Goal: Task Accomplishment & Management: Use online tool/utility

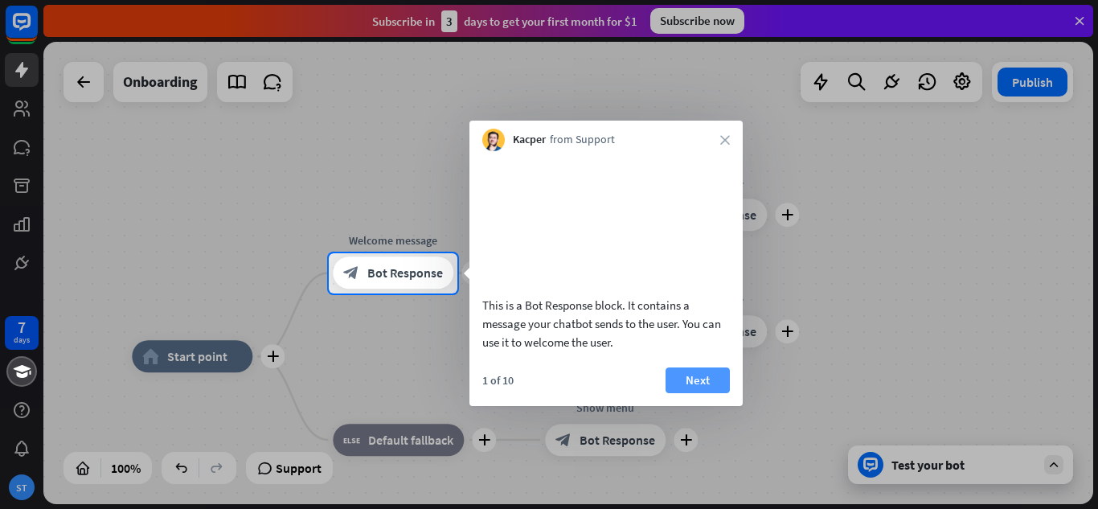
click at [693, 393] on button "Next" at bounding box center [698, 380] width 64 height 26
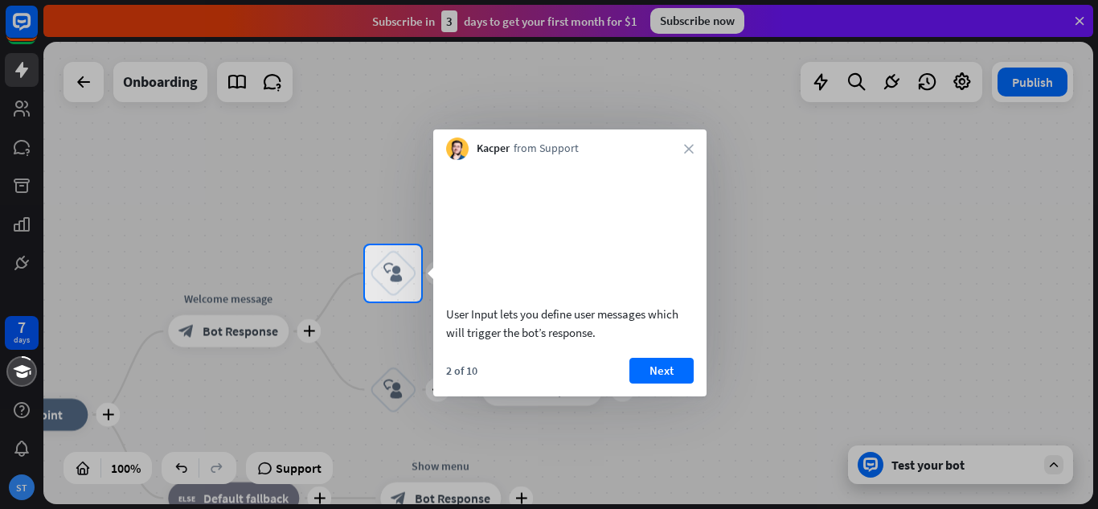
click at [659, 396] on div "2 of 10 Next" at bounding box center [569, 377] width 273 height 39
click at [668, 383] on button "Next" at bounding box center [661, 371] width 64 height 26
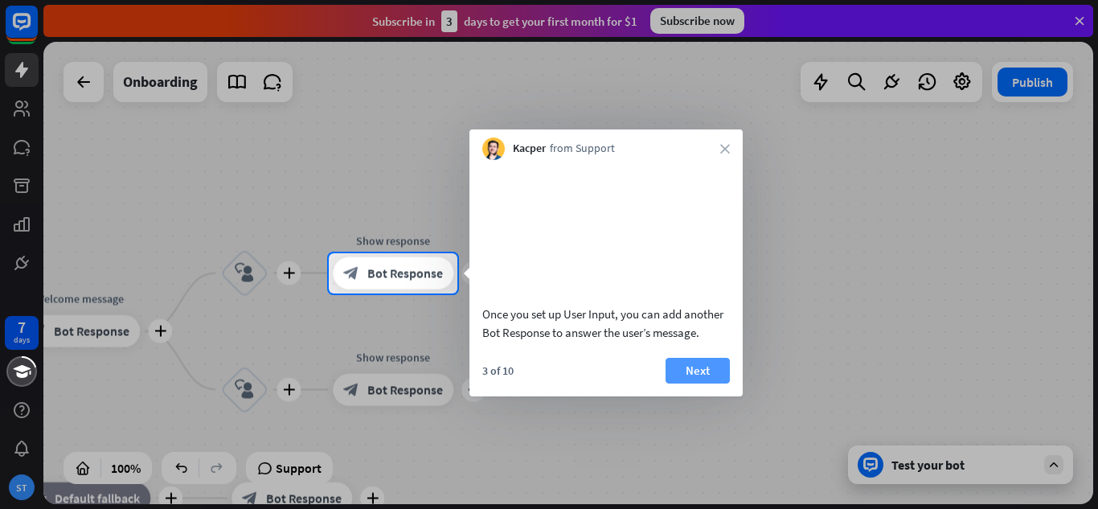
click at [701, 383] on button "Next" at bounding box center [698, 371] width 64 height 26
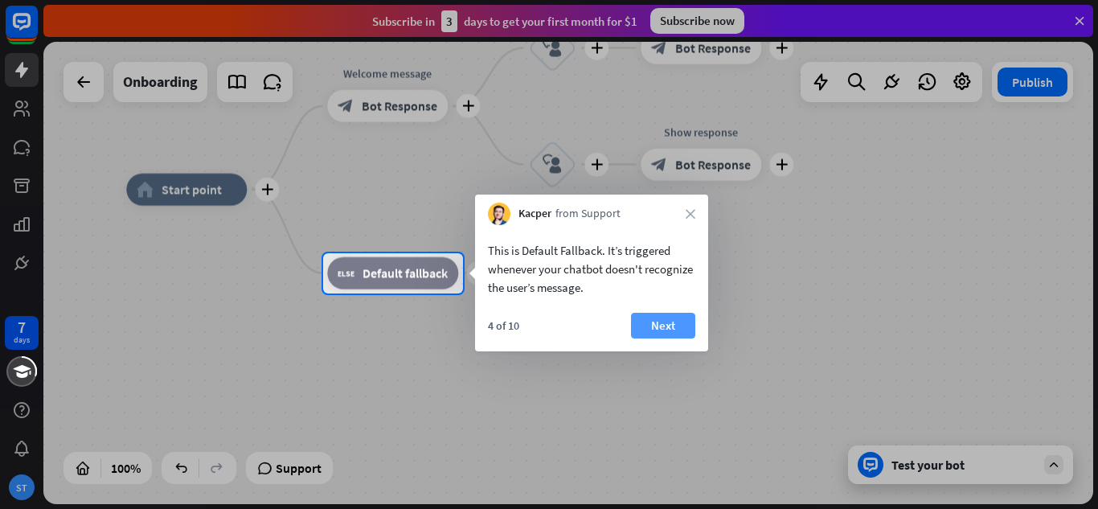
click at [662, 318] on button "Next" at bounding box center [663, 326] width 64 height 26
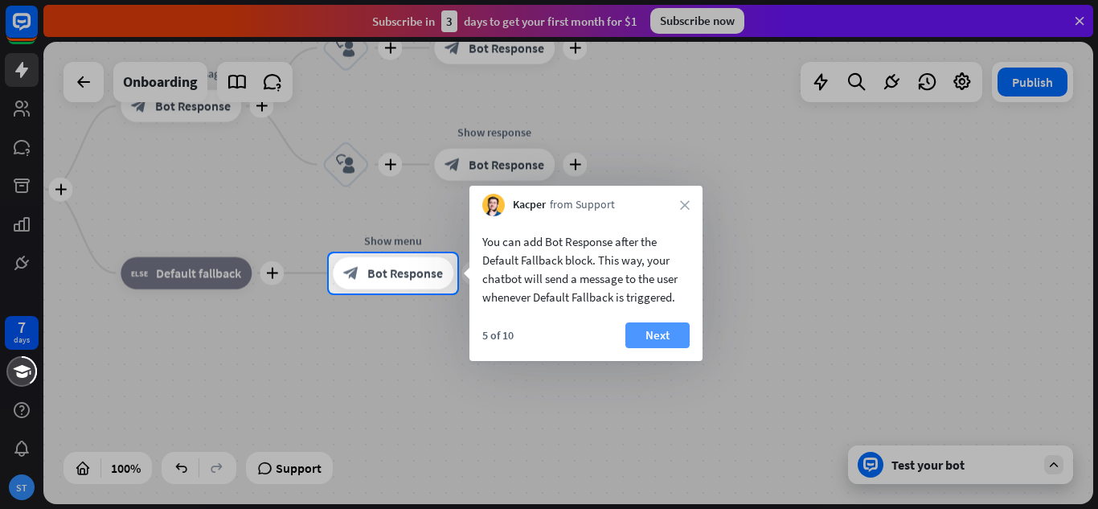
click at [653, 332] on button "Next" at bounding box center [657, 335] width 64 height 26
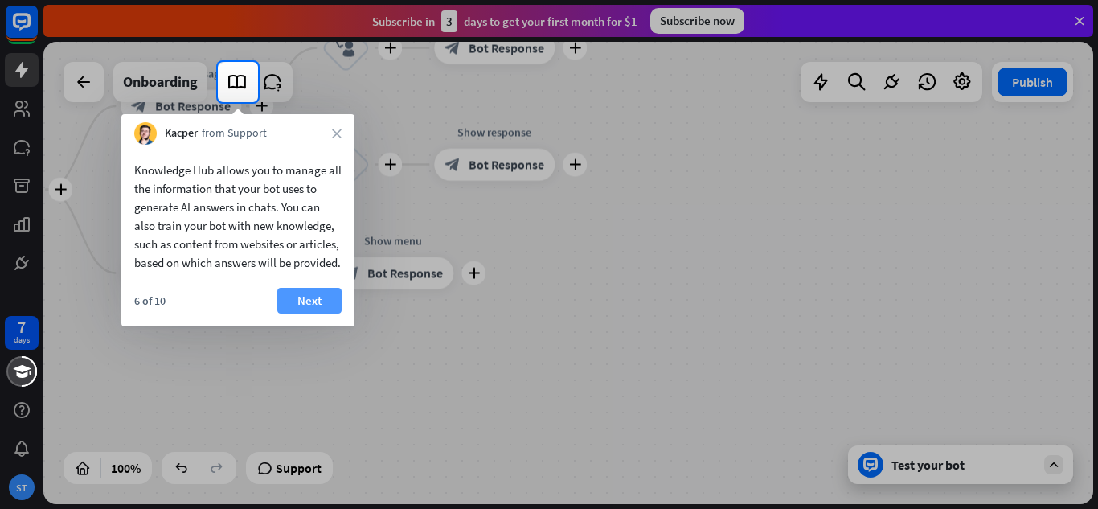
click at [292, 313] on button "Next" at bounding box center [309, 301] width 64 height 26
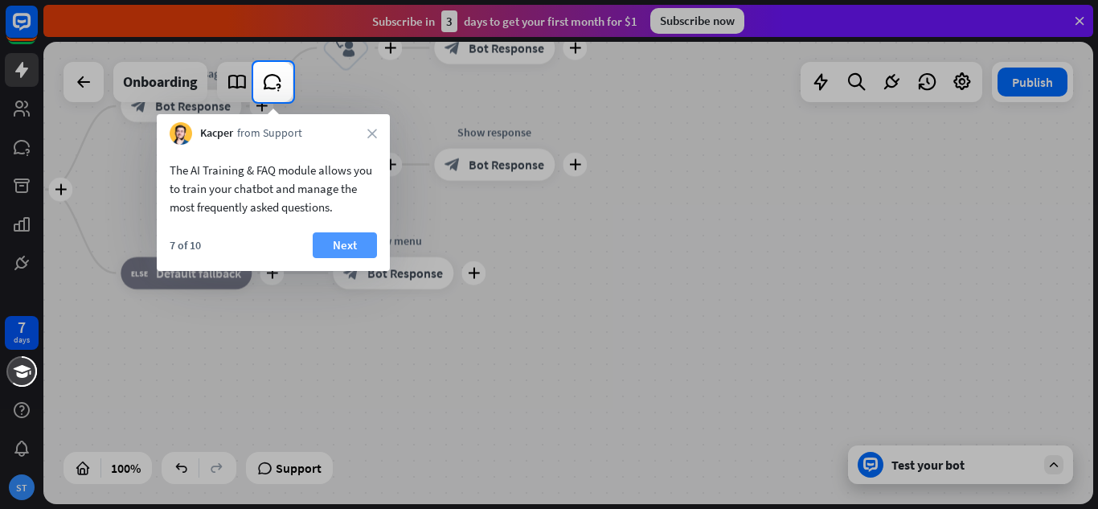
click at [339, 244] on button "Next" at bounding box center [345, 245] width 64 height 26
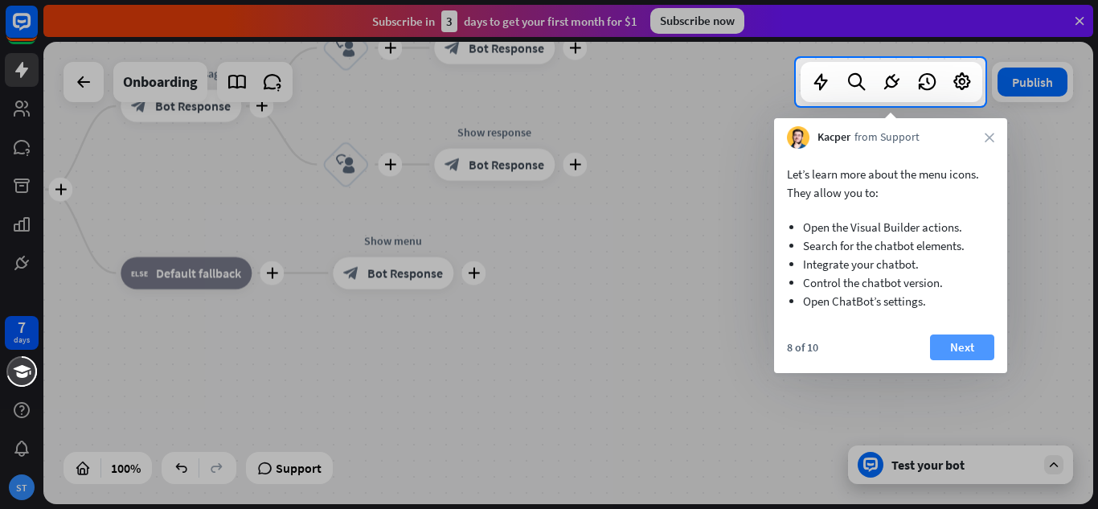
click at [956, 352] on button "Next" at bounding box center [962, 347] width 64 height 26
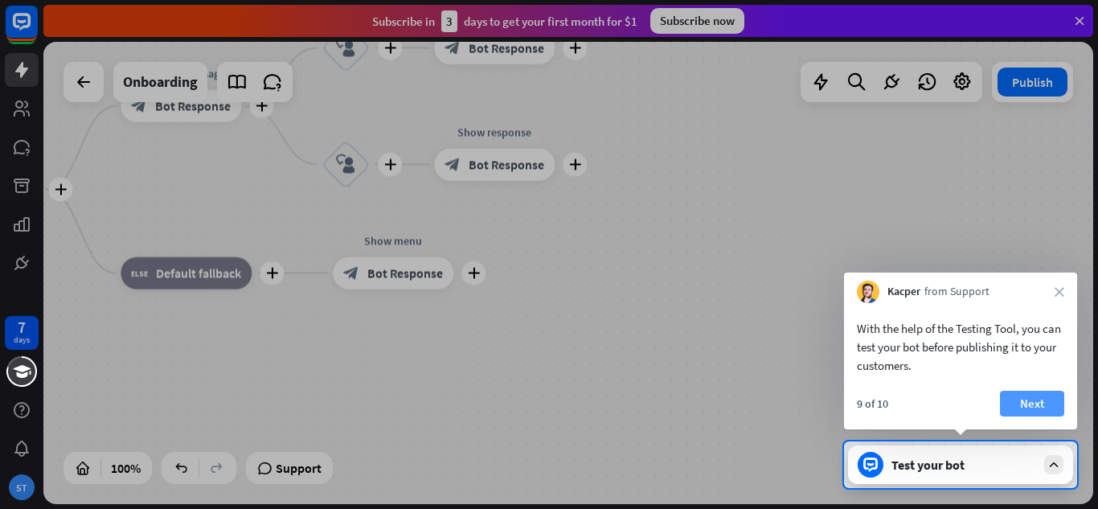
click at [1034, 400] on button "Next" at bounding box center [1032, 404] width 64 height 26
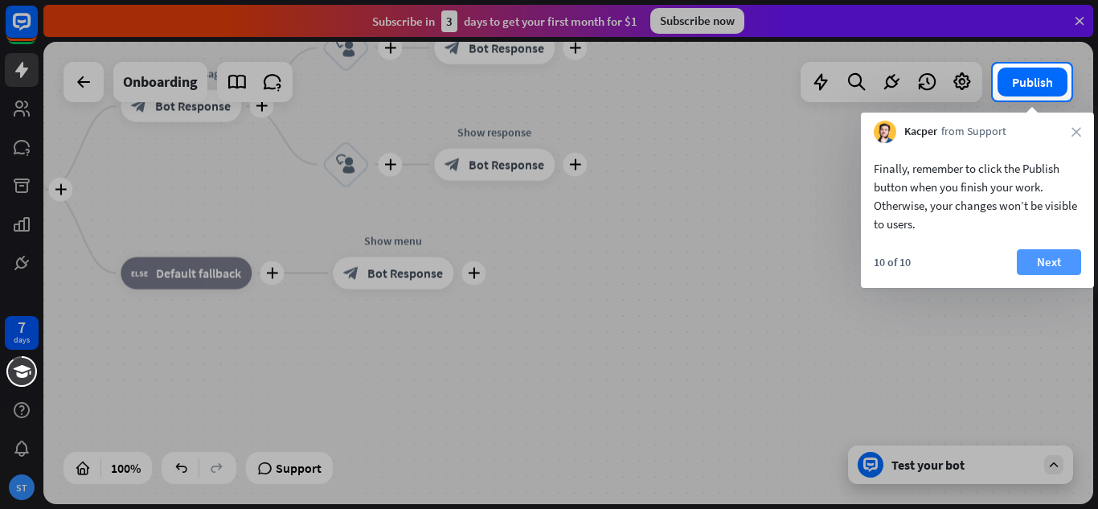
click at [1038, 261] on button "Next" at bounding box center [1049, 262] width 64 height 26
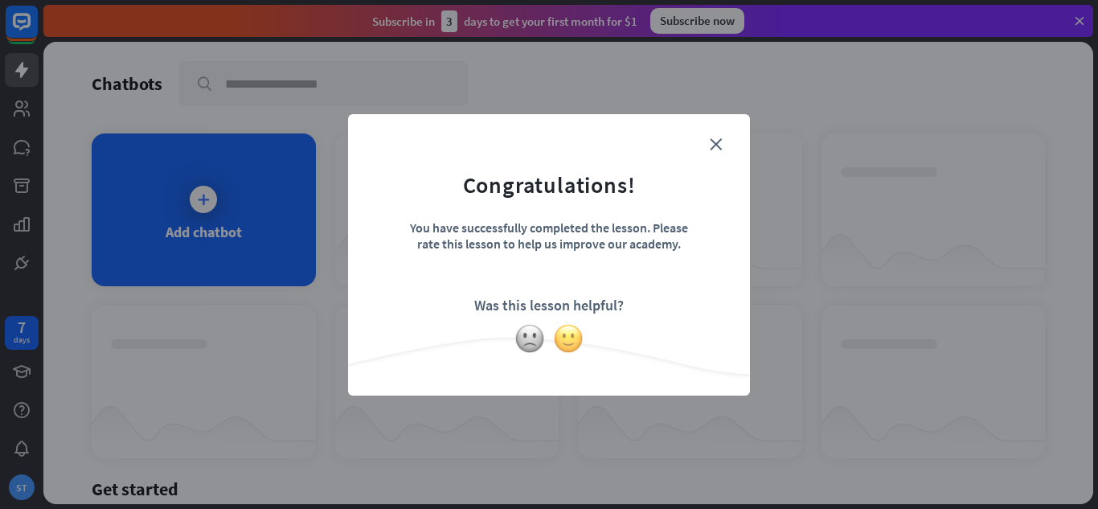
click at [572, 342] on img at bounding box center [568, 338] width 31 height 31
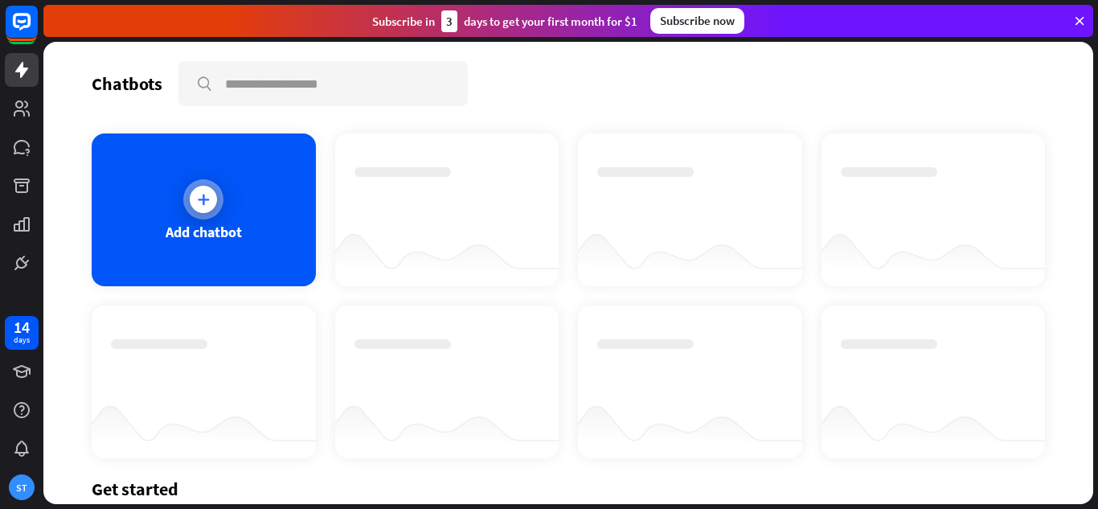
click at [200, 203] on icon at bounding box center [203, 199] width 16 height 16
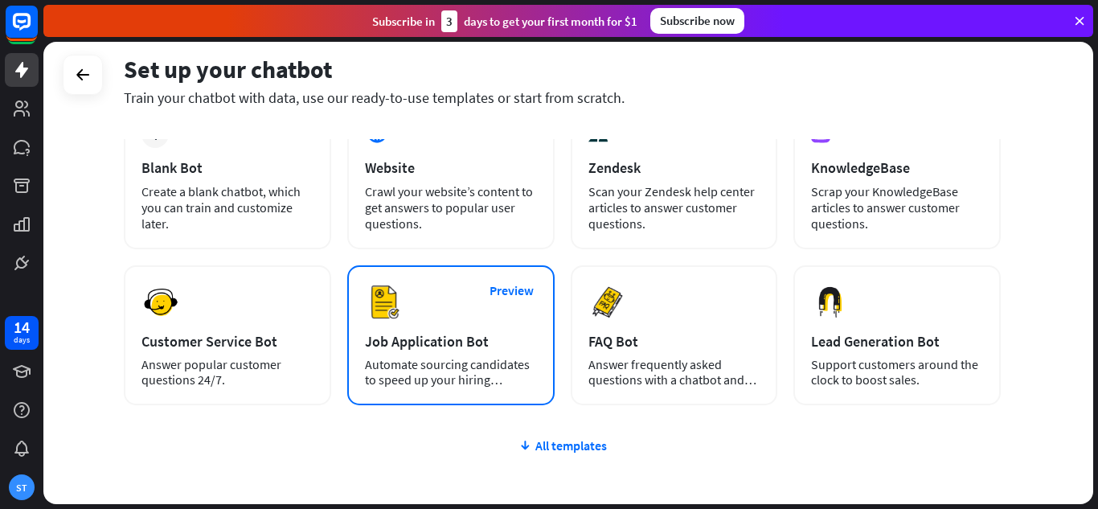
scroll to position [80, 0]
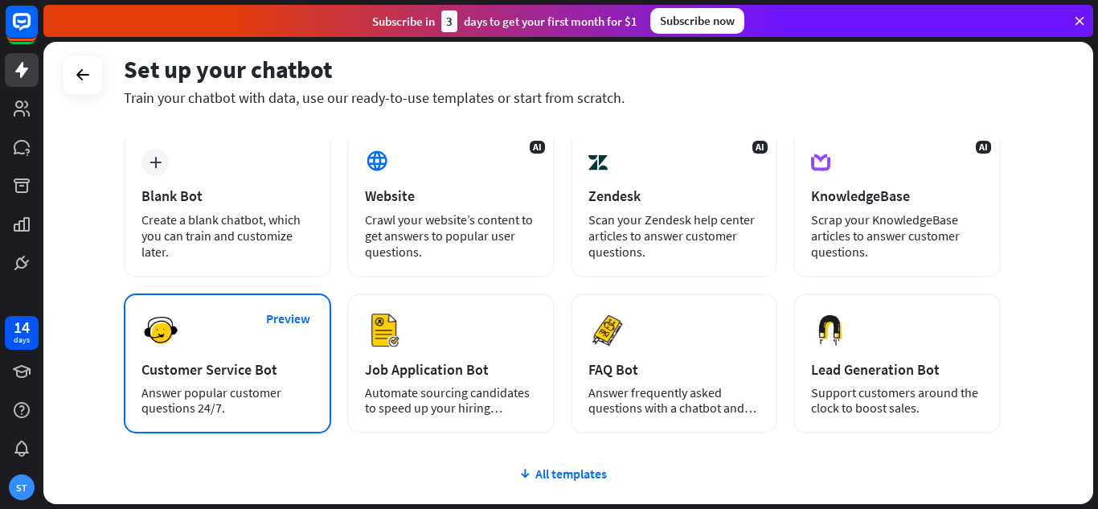
click at [252, 367] on div "Customer Service Bot" at bounding box center [227, 369] width 172 height 18
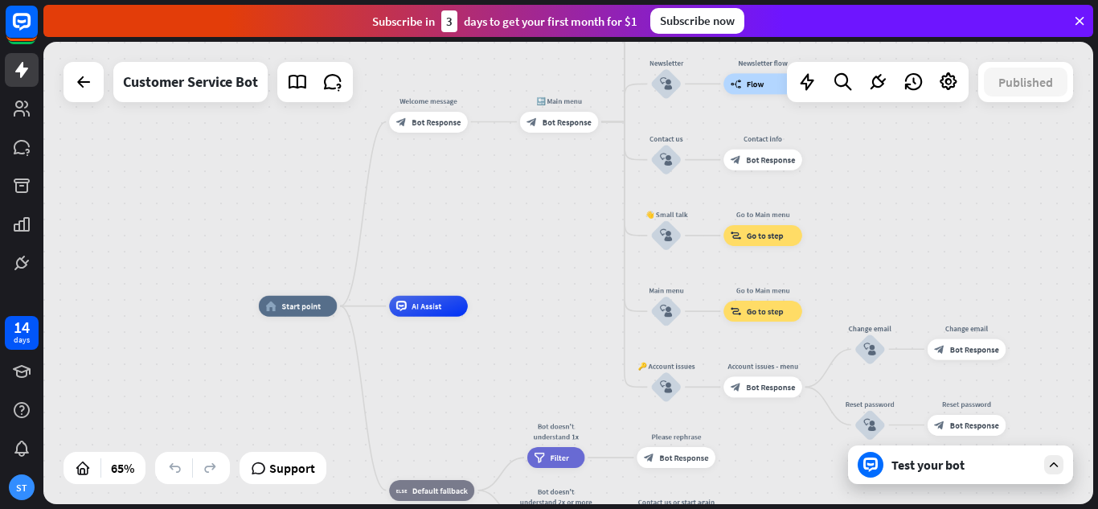
click at [973, 473] on div "Test your bot" at bounding box center [960, 464] width 225 height 39
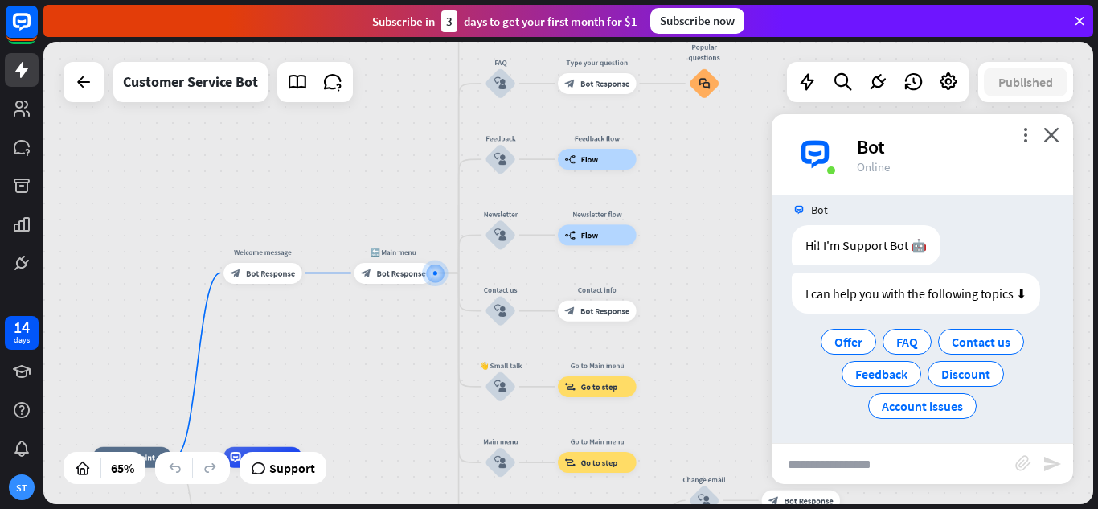
scroll to position [19, 0]
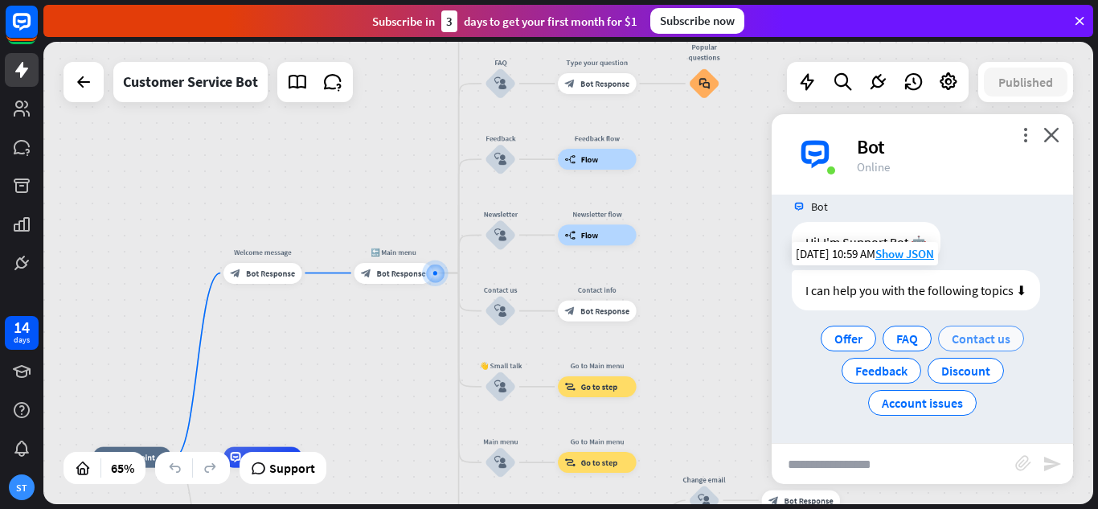
click at [989, 335] on span "Contact us" at bounding box center [981, 338] width 59 height 16
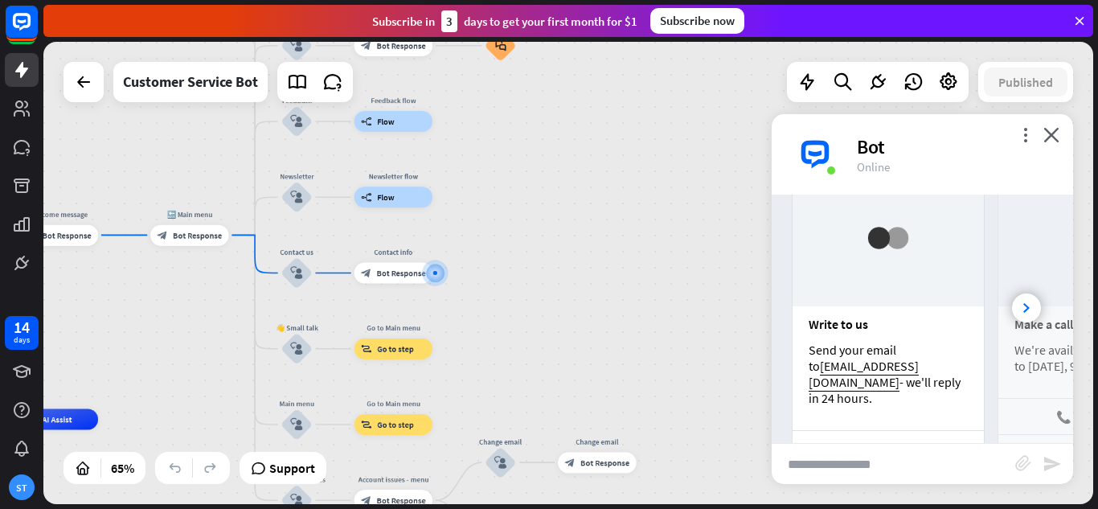
scroll to position [346, 0]
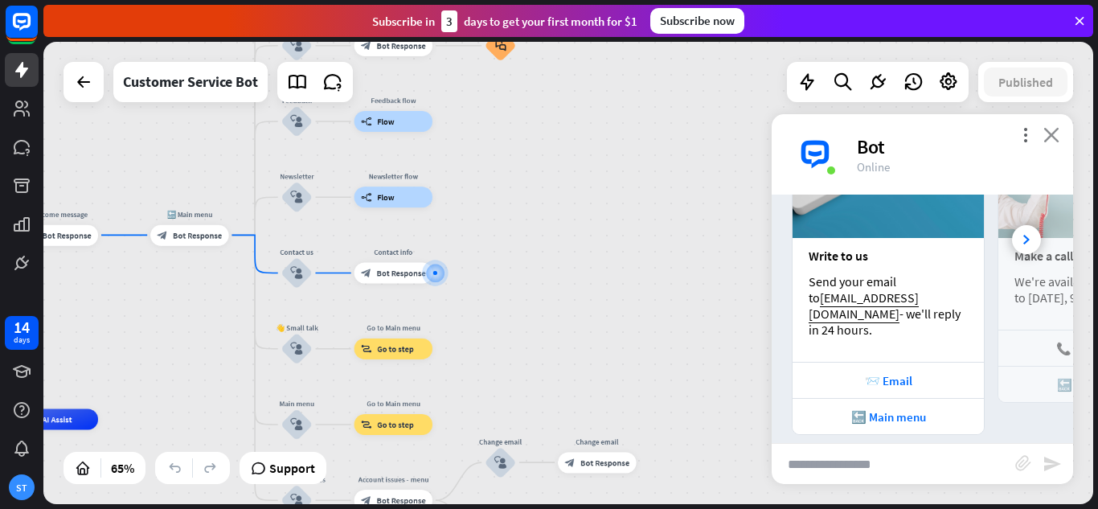
click at [1053, 135] on icon "close" at bounding box center [1051, 134] width 16 height 15
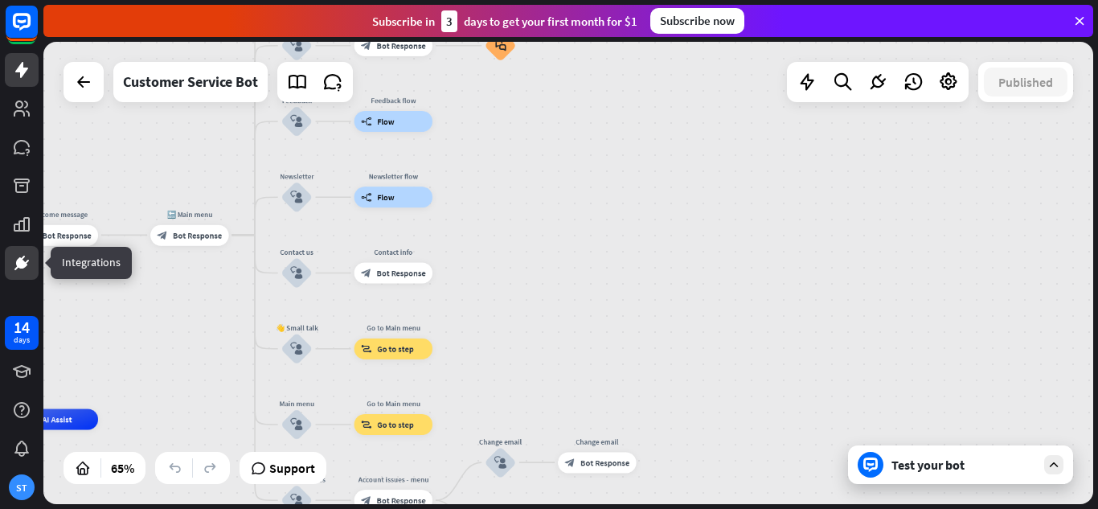
click at [27, 270] on icon at bounding box center [21, 262] width 19 height 19
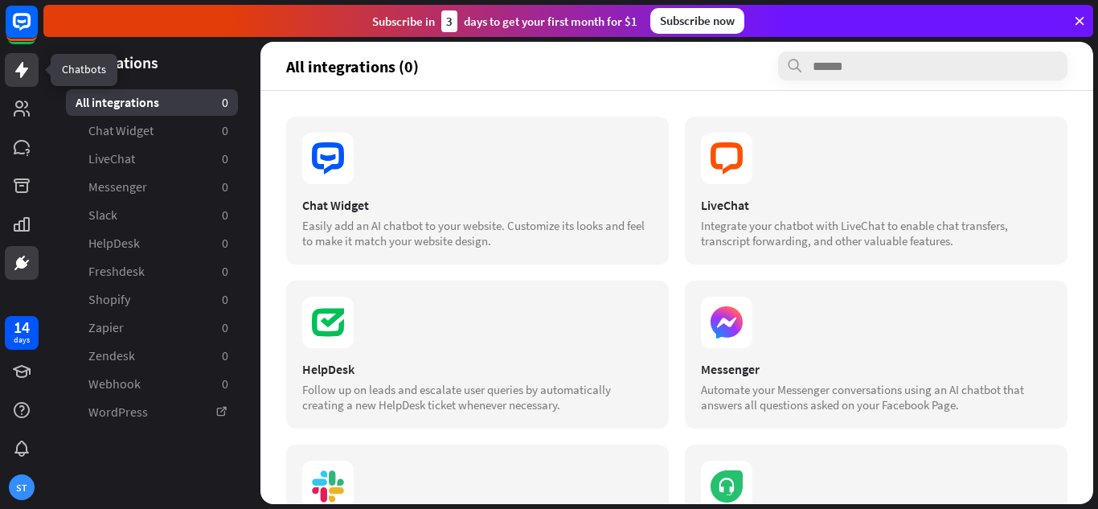
click at [23, 67] on icon at bounding box center [21, 70] width 13 height 16
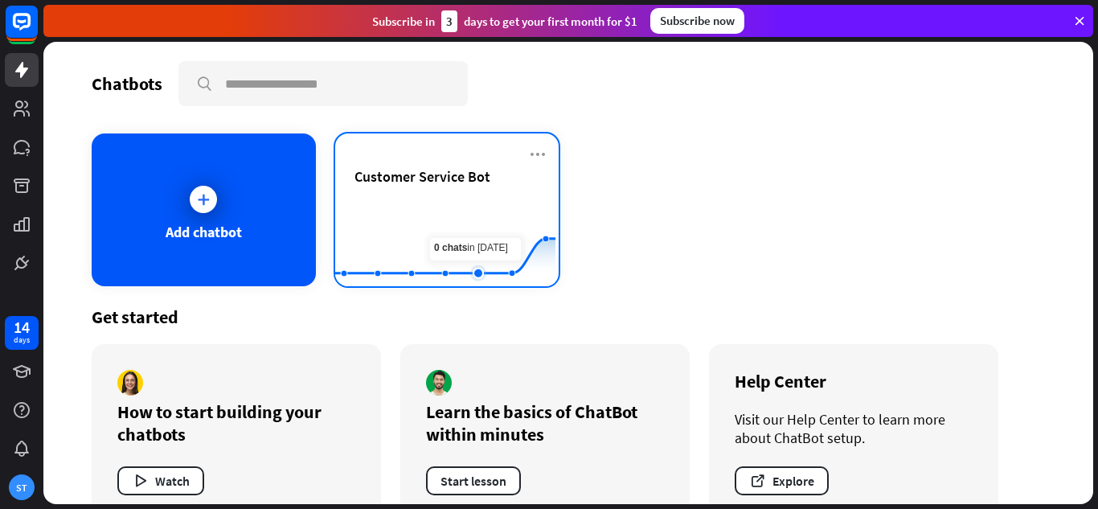
click at [489, 212] on rect at bounding box center [445, 246] width 220 height 100
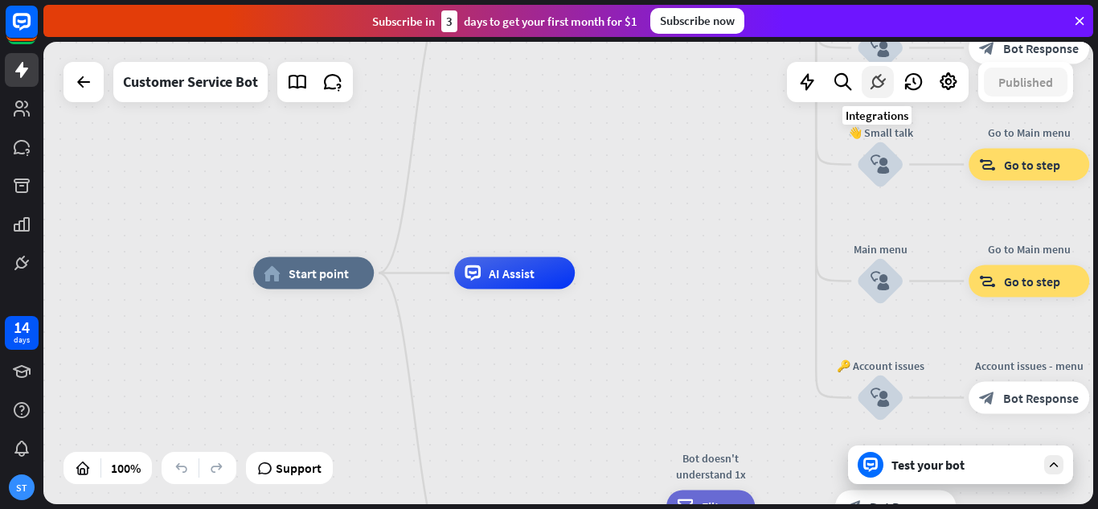
click at [879, 87] on icon at bounding box center [877, 82] width 21 height 21
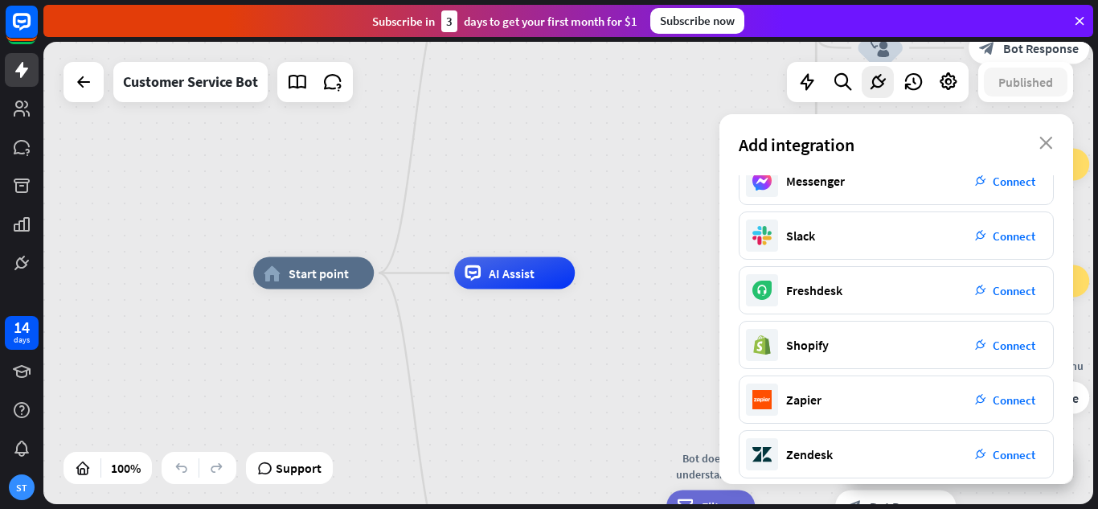
scroll to position [64, 0]
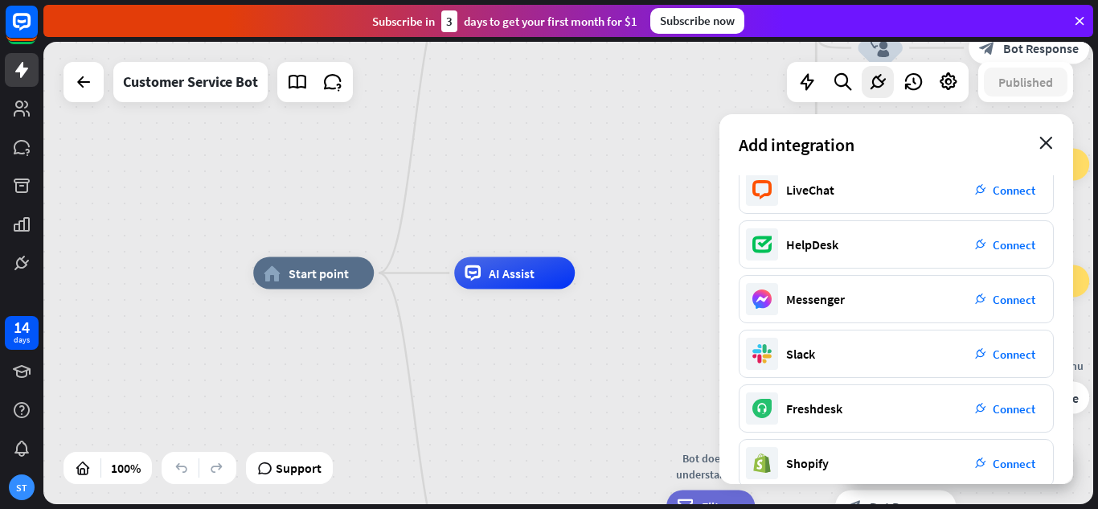
click at [1046, 141] on icon "close" at bounding box center [1046, 143] width 14 height 13
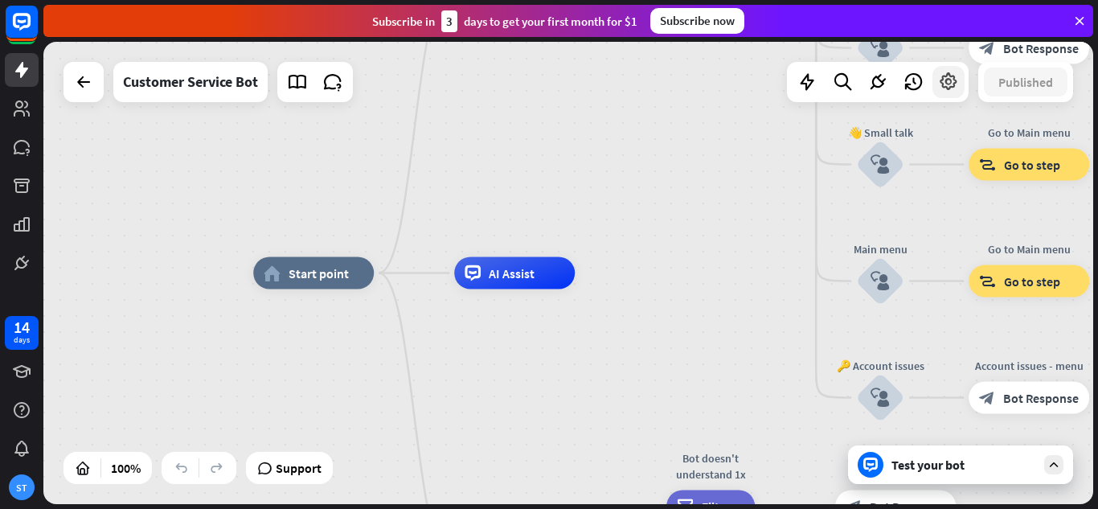
click at [952, 78] on icon at bounding box center [948, 82] width 21 height 21
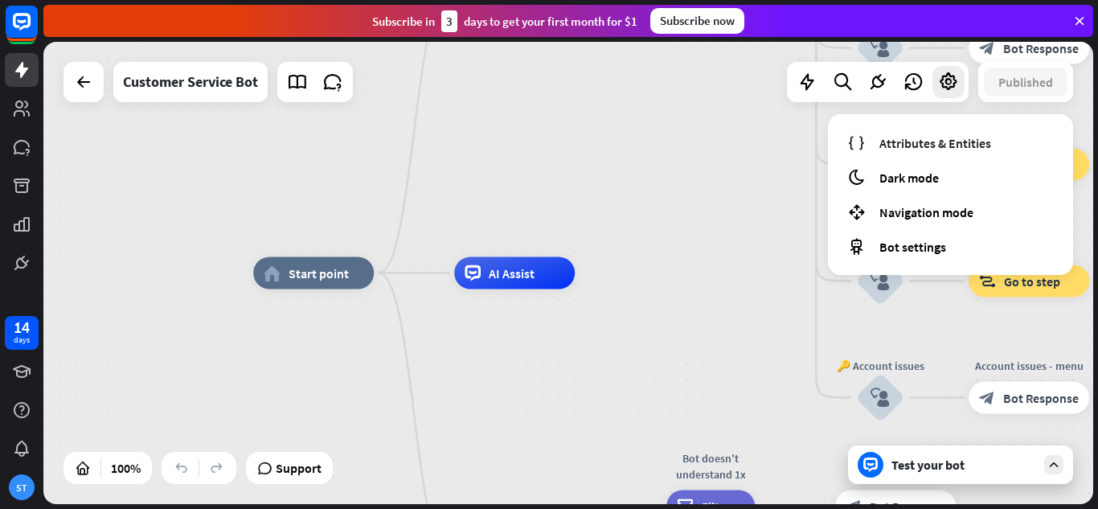
click at [702, 190] on div "home_2 Start point Welcome message block_bot_response Bot Response 🔙 Main menu …" at bounding box center [568, 273] width 1050 height 462
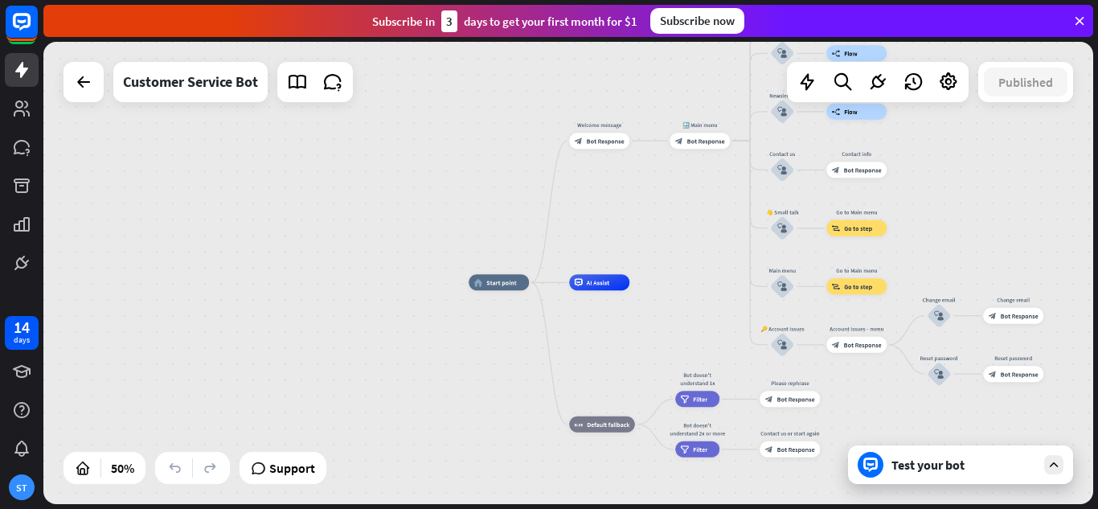
click at [962, 475] on div "Test your bot" at bounding box center [960, 464] width 225 height 39
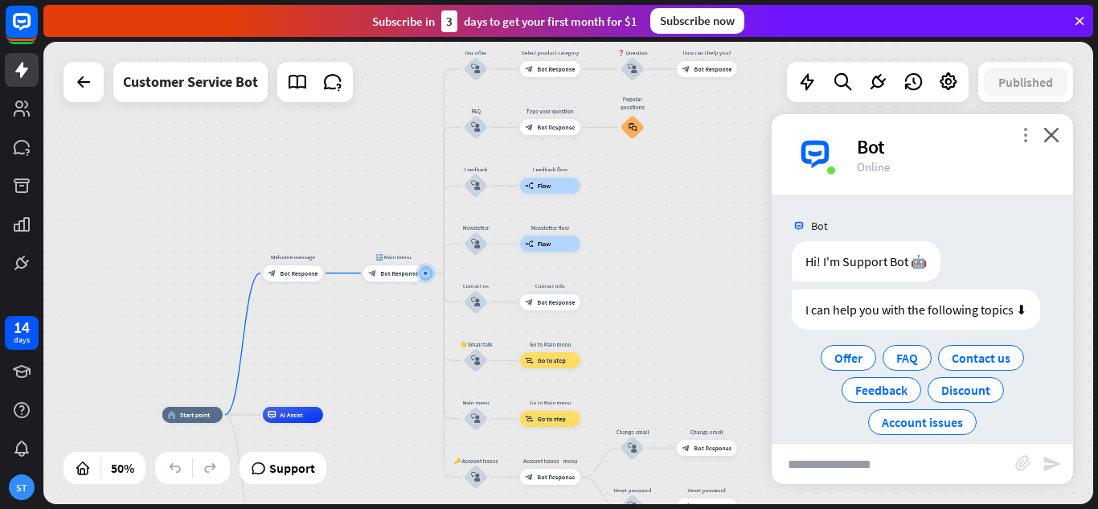
click at [1026, 132] on icon "more_vert" at bounding box center [1025, 134] width 15 height 15
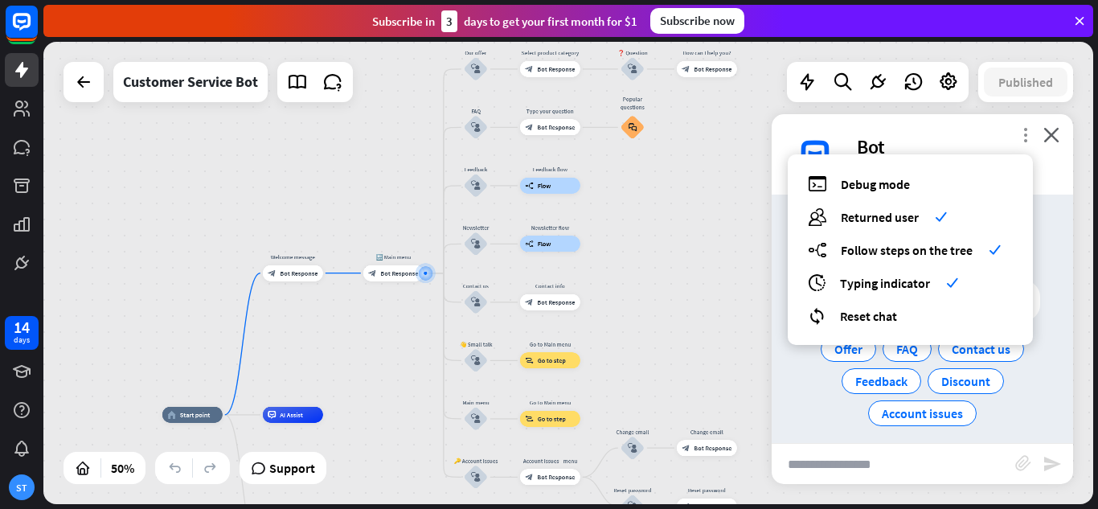
scroll to position [19, 0]
click at [1010, 391] on div "Offer FAQ Contact us Feedback Discount Account issues" at bounding box center [922, 370] width 261 height 96
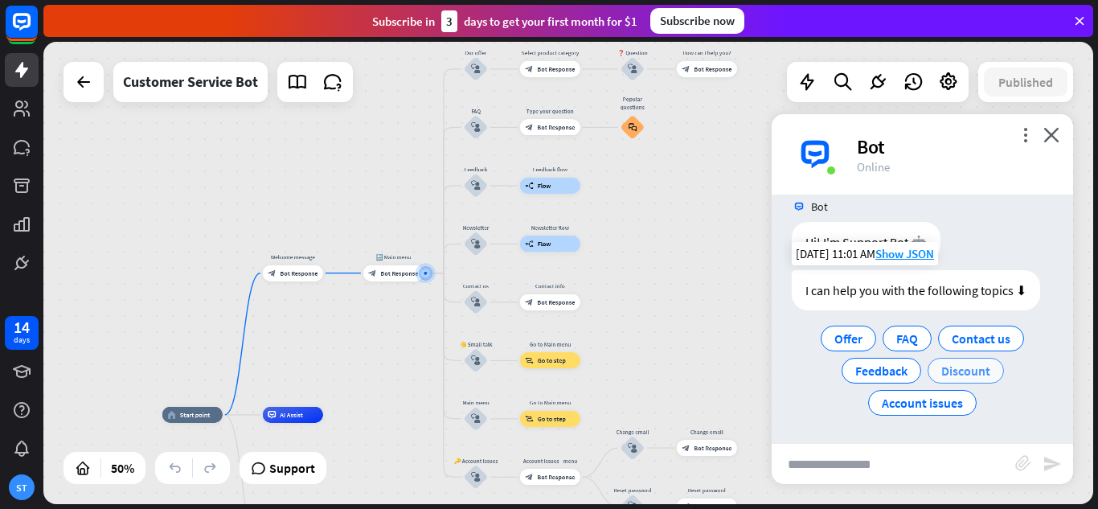
click at [952, 367] on span "Discount" at bounding box center [965, 370] width 49 height 16
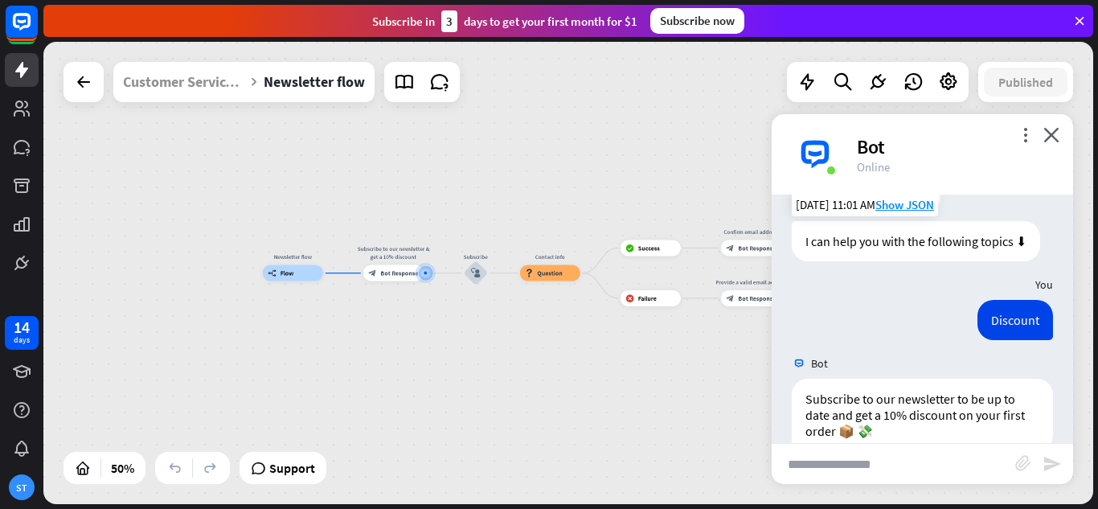
scroll to position [145, 0]
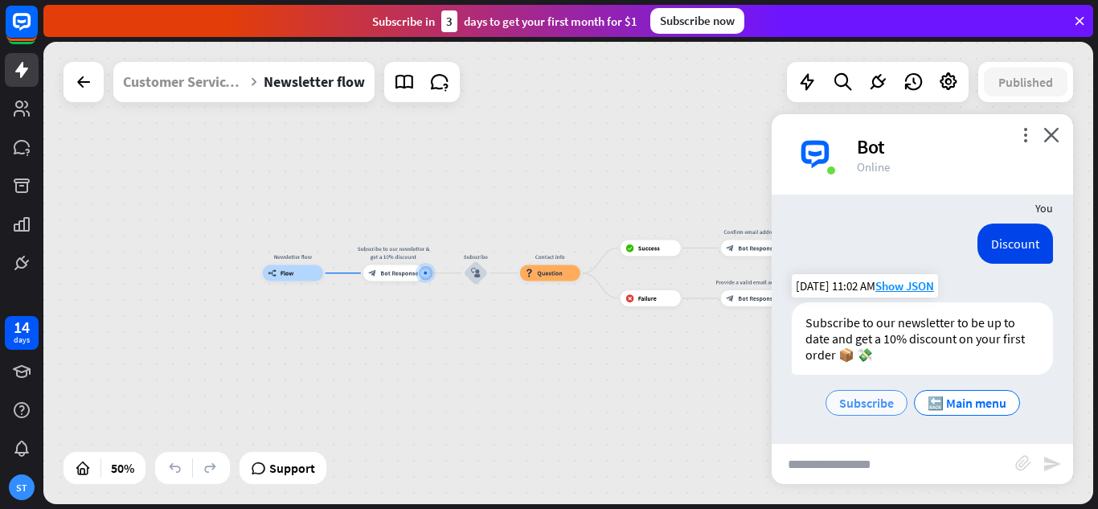
click at [868, 411] on div "Subscribe" at bounding box center [866, 403] width 82 height 26
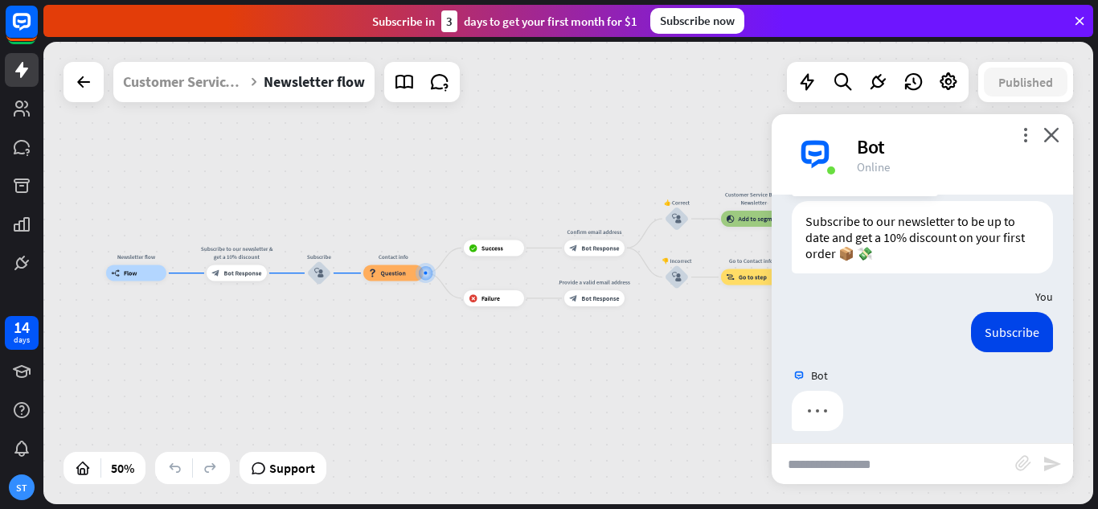
scroll to position [258, 0]
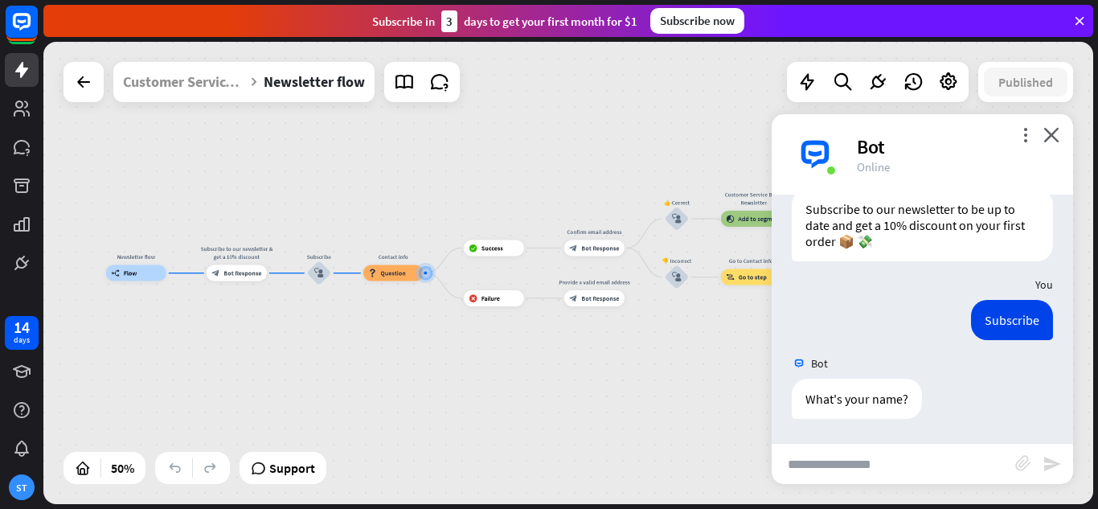
click at [842, 467] on input "text" at bounding box center [894, 464] width 244 height 40
type input "******"
click at [1047, 470] on icon "send" at bounding box center [1051, 463] width 19 height 19
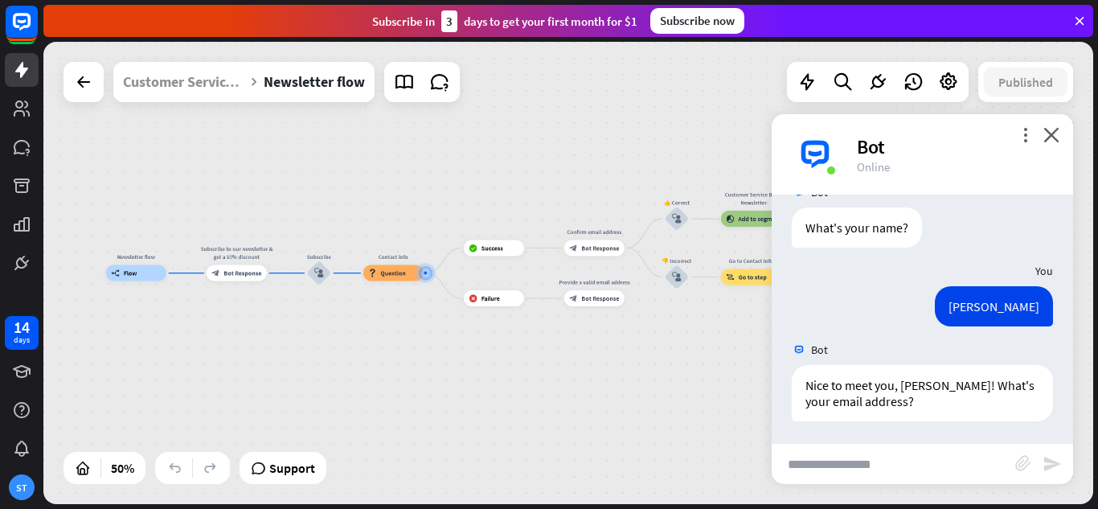
scroll to position [432, 0]
click at [840, 463] on input "text" at bounding box center [894, 464] width 244 height 40
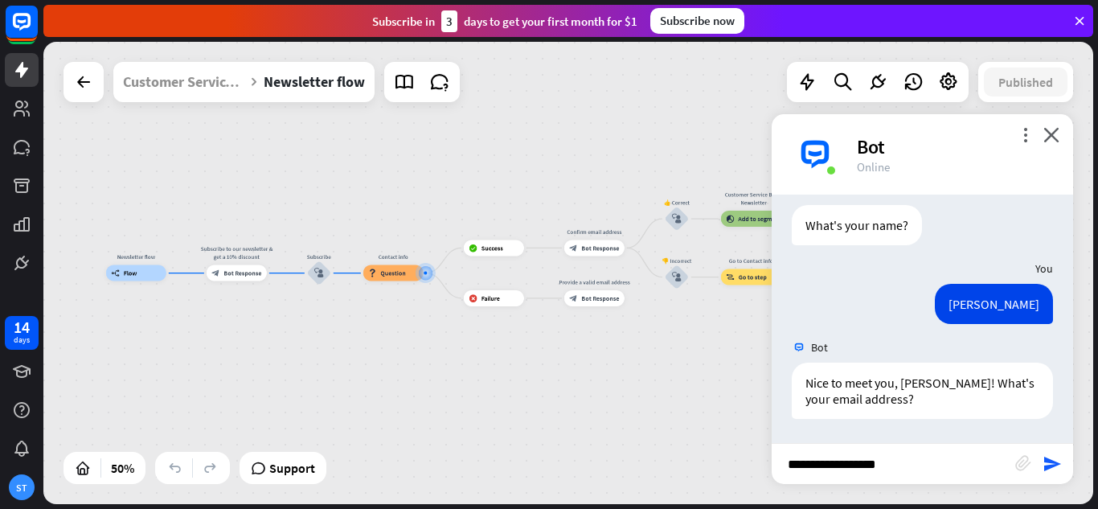
type input "**********"
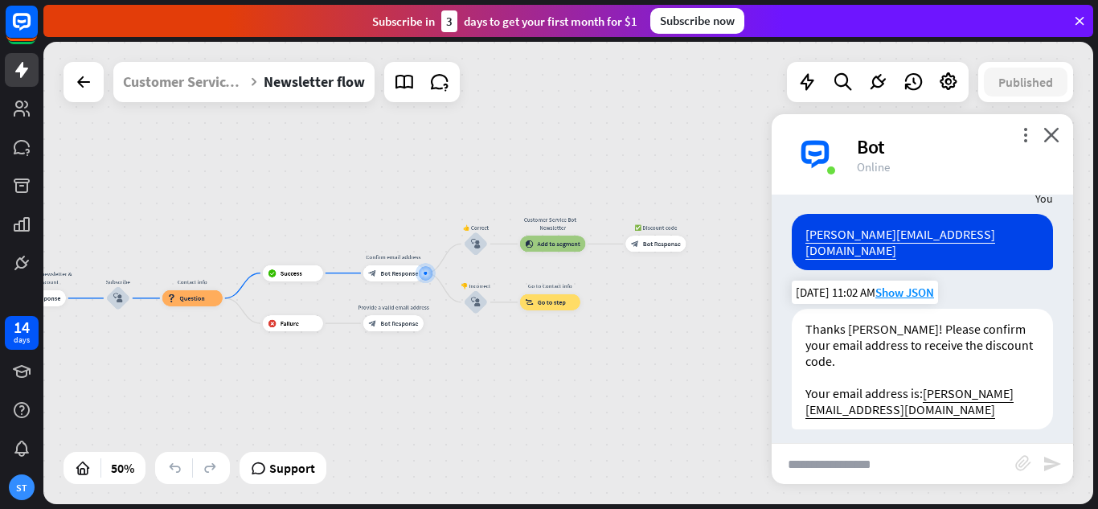
scroll to position [698, 0]
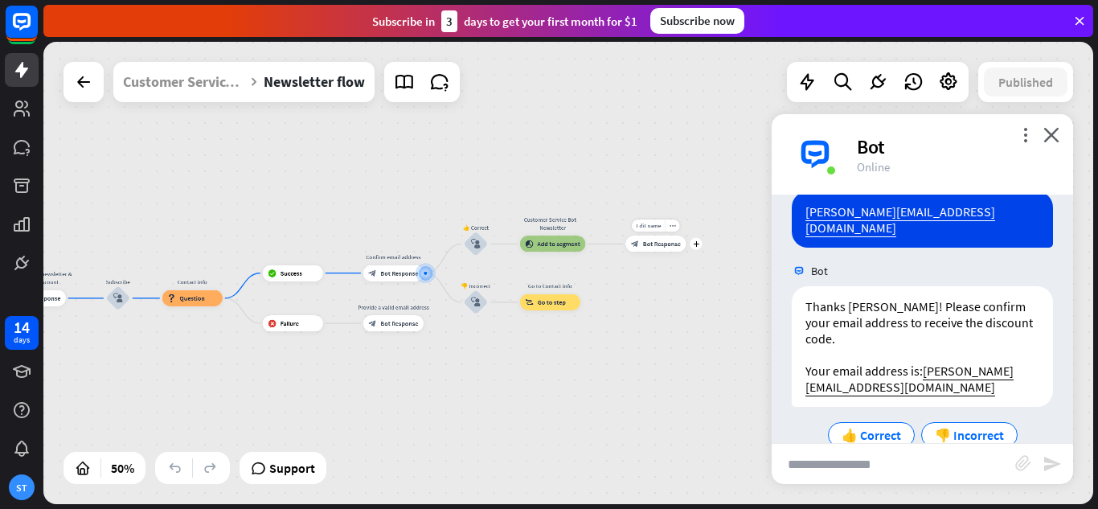
click at [686, 252] on div "Edit name more_horiz plus block_bot_response Bot Response" at bounding box center [655, 243] width 60 height 16
click at [1054, 135] on icon "close" at bounding box center [1051, 134] width 16 height 15
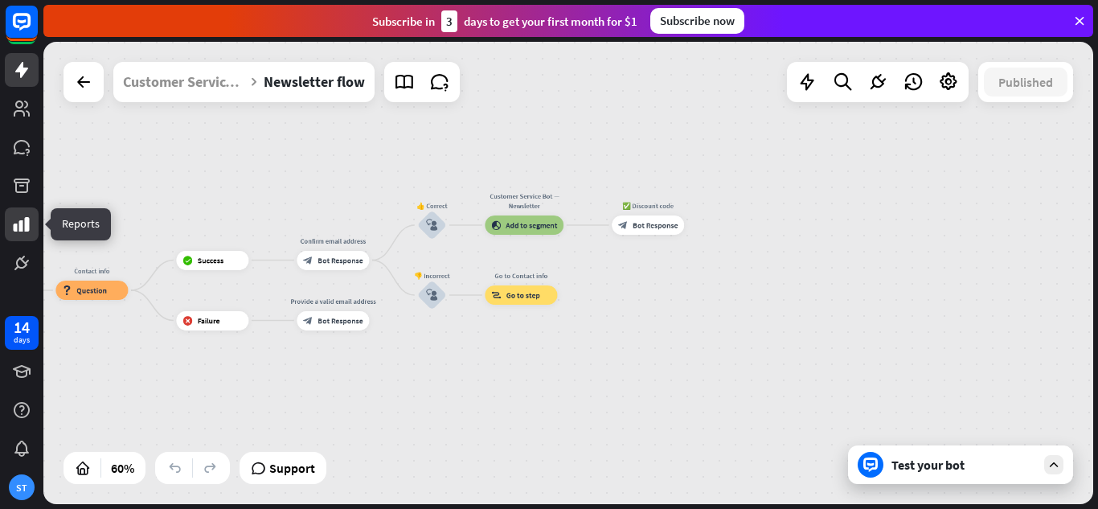
click at [22, 219] on icon at bounding box center [21, 224] width 19 height 19
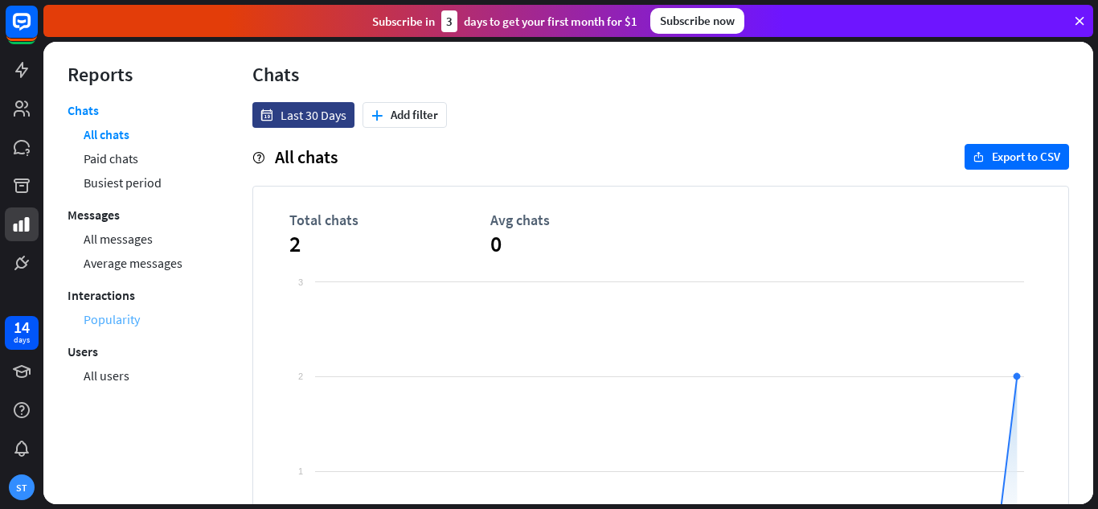
click at [103, 322] on link "Popularity" at bounding box center [112, 319] width 56 height 24
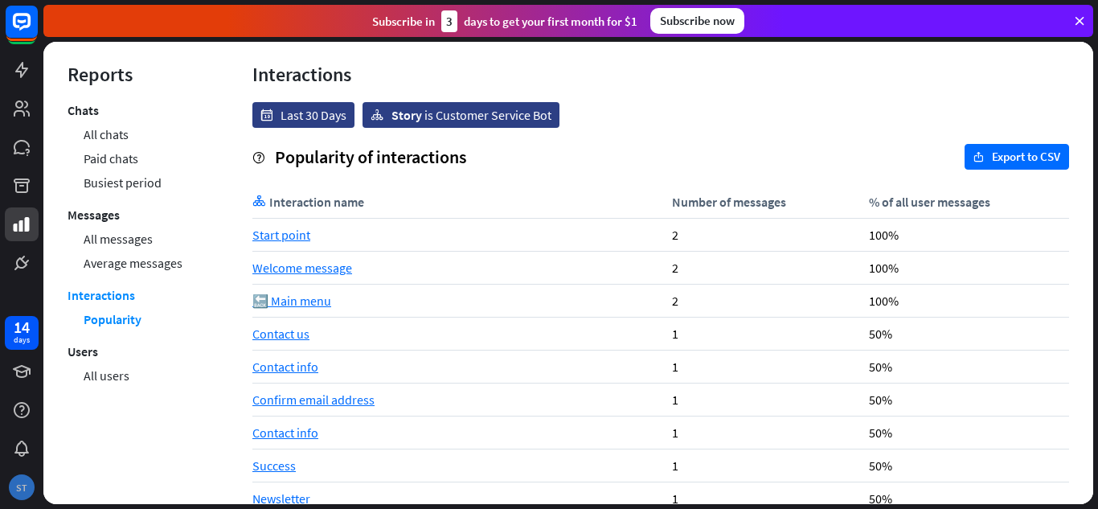
click at [29, 485] on div "ST" at bounding box center [22, 487] width 26 height 26
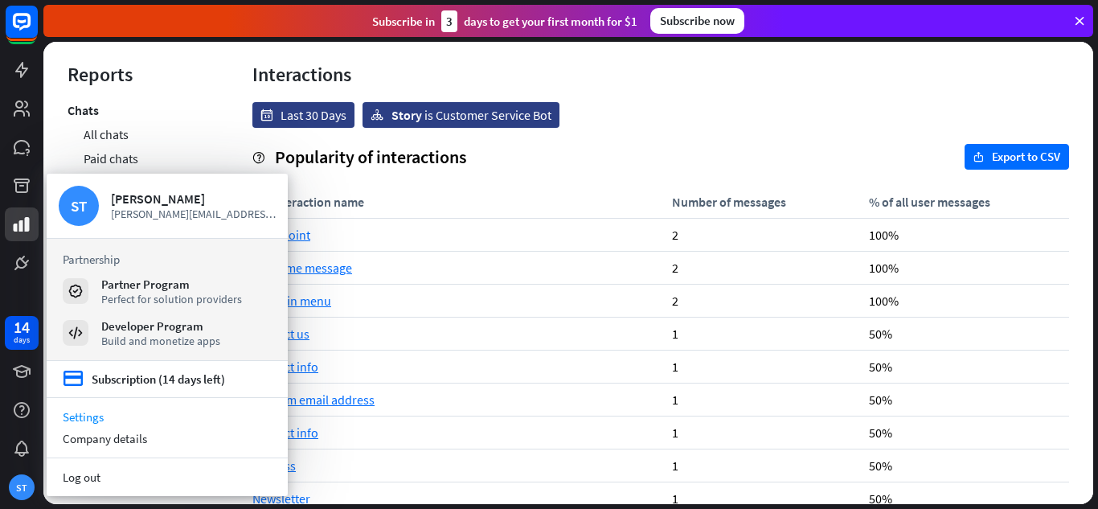
click at [82, 419] on link "Settings" at bounding box center [167, 417] width 241 height 22
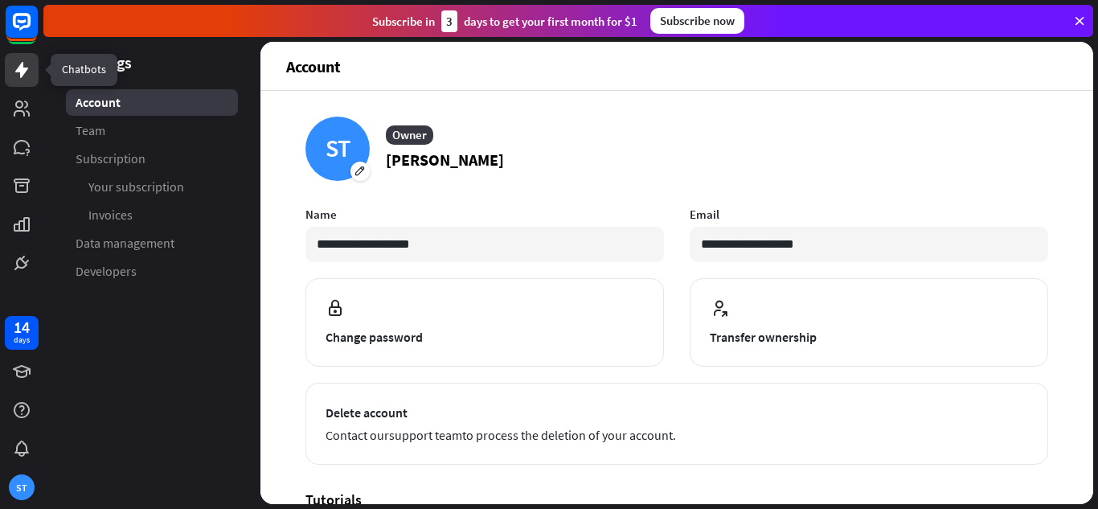
click at [13, 78] on icon at bounding box center [21, 69] width 19 height 19
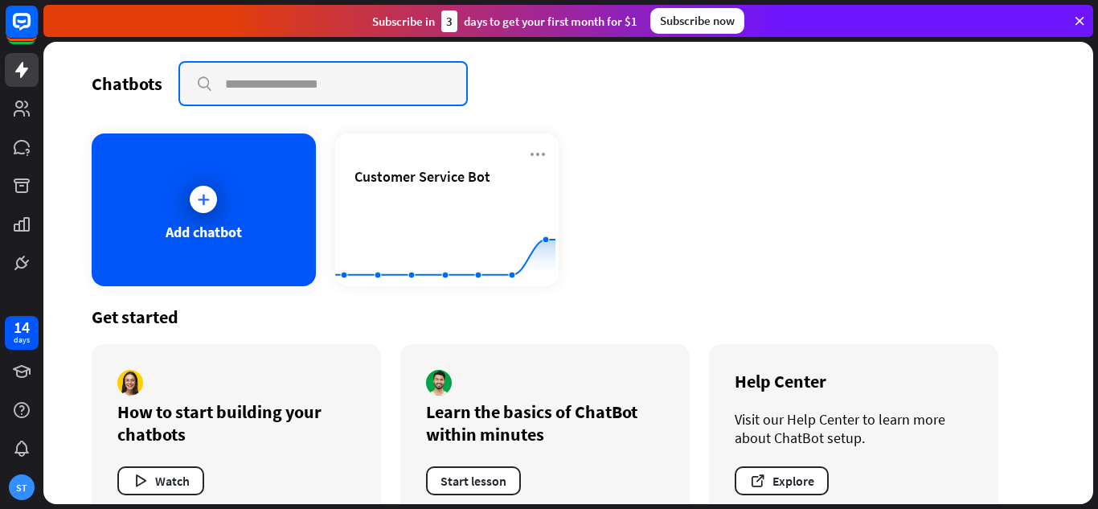
click at [303, 88] on input "text" at bounding box center [323, 84] width 286 height 42
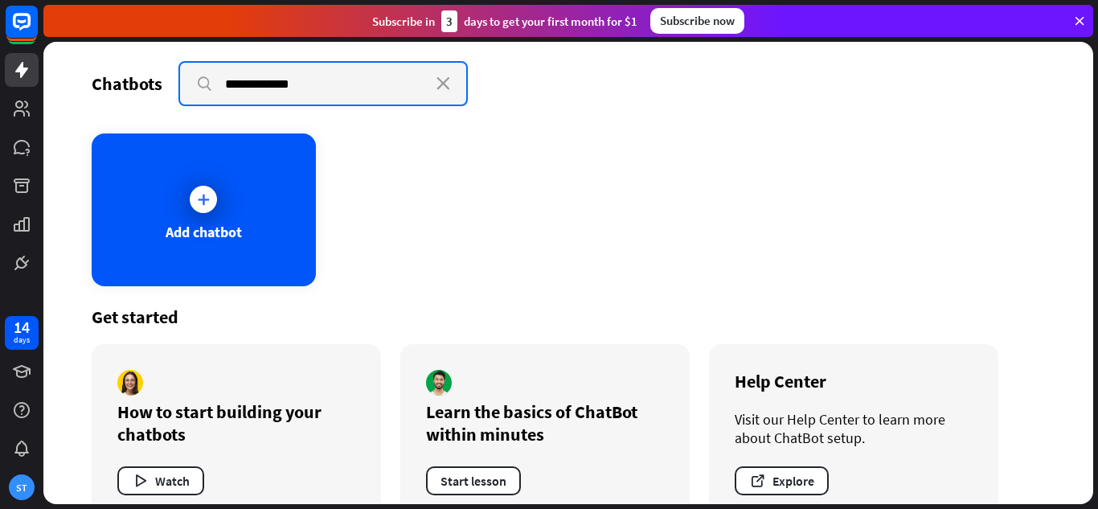
type input "**********"
click at [334, 80] on input "**********" at bounding box center [323, 84] width 286 height 42
click at [326, 87] on input "**********" at bounding box center [323, 84] width 286 height 42
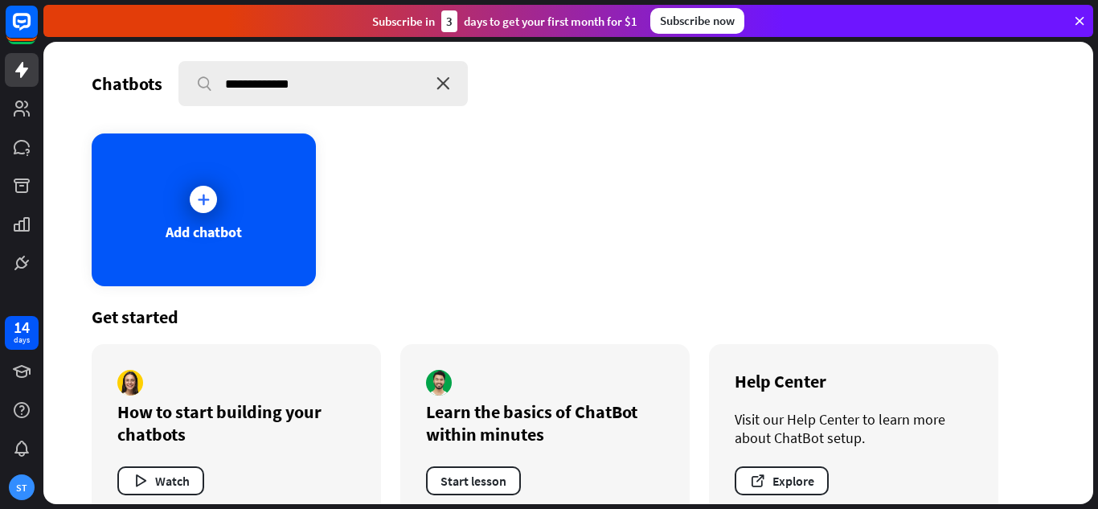
click at [439, 87] on icon "close" at bounding box center [443, 83] width 14 height 13
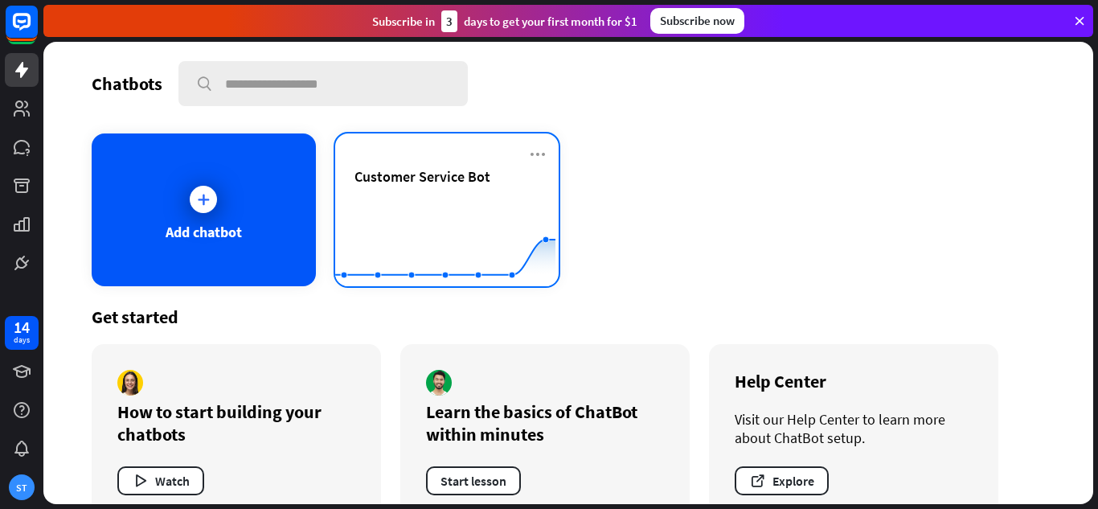
click at [432, 185] on span "Customer Service Bot" at bounding box center [422, 176] width 136 height 18
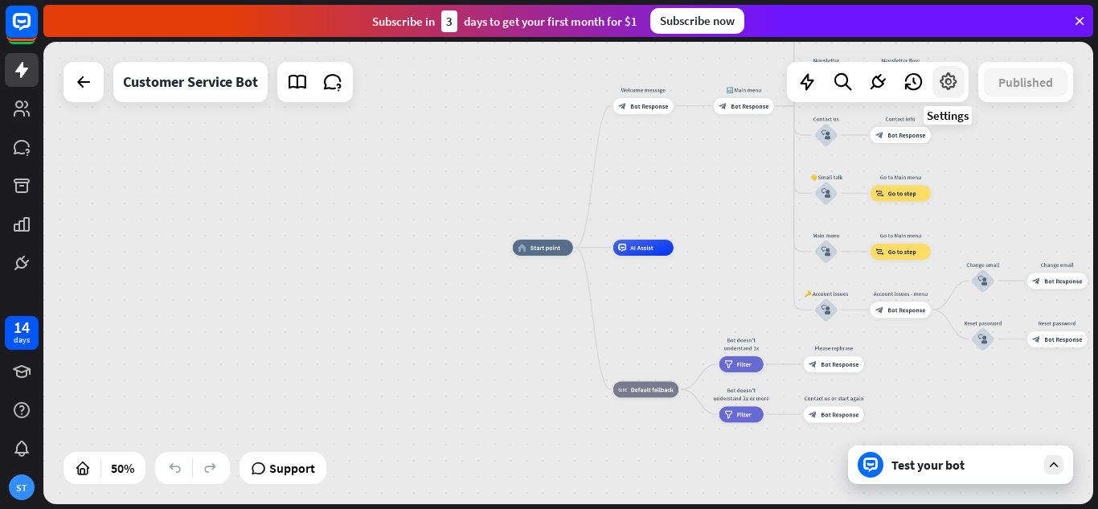
click at [944, 84] on icon at bounding box center [948, 82] width 21 height 21
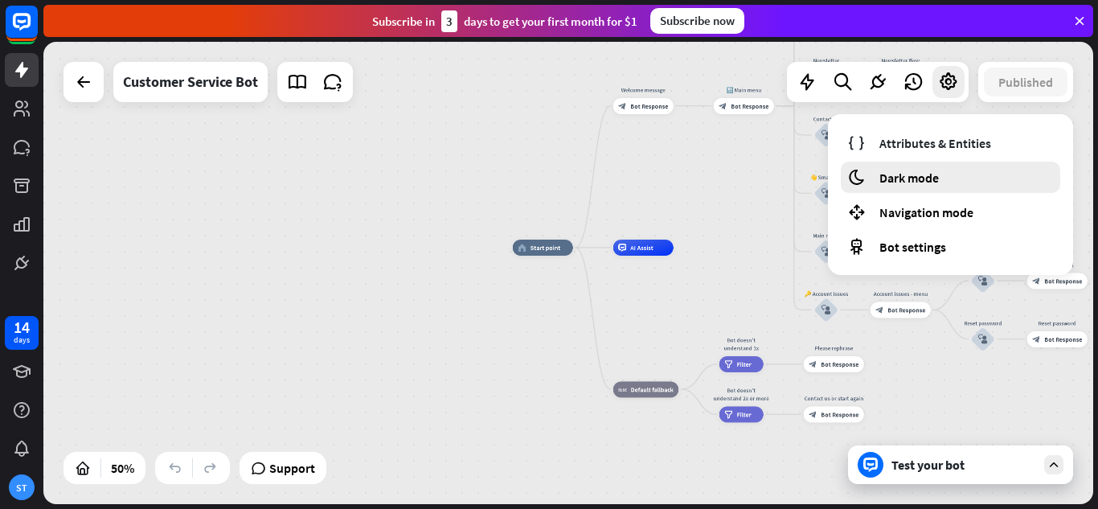
click at [925, 171] on span "Dark mode" at bounding box center [908, 178] width 59 height 16
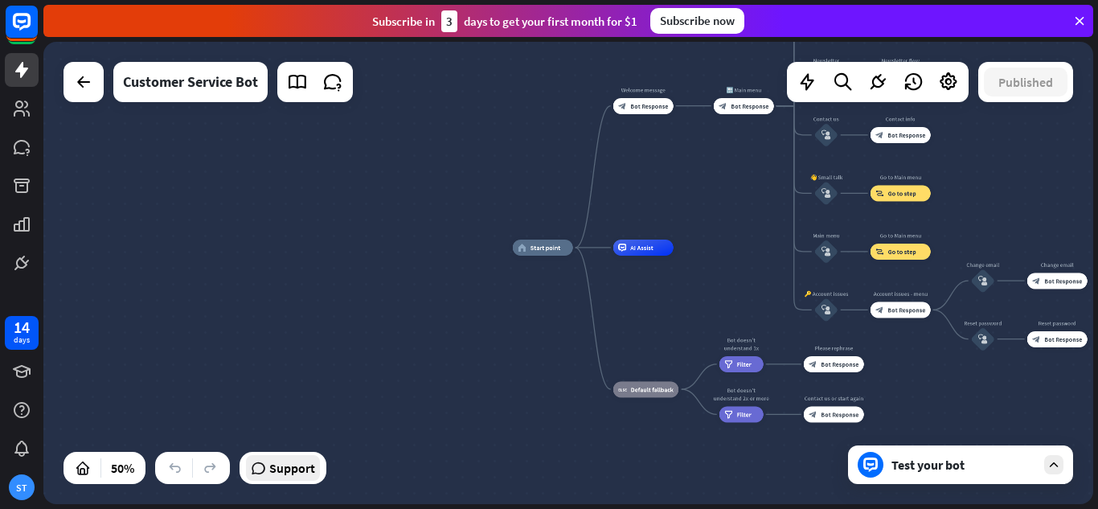
click at [304, 473] on span "Support" at bounding box center [292, 468] width 46 height 26
click at [421, 258] on div "home_2 Start point Welcome message block_bot_response Bot Response 🔙 Main menu …" at bounding box center [568, 273] width 1050 height 462
click at [950, 476] on div "Test your bot" at bounding box center [960, 464] width 225 height 39
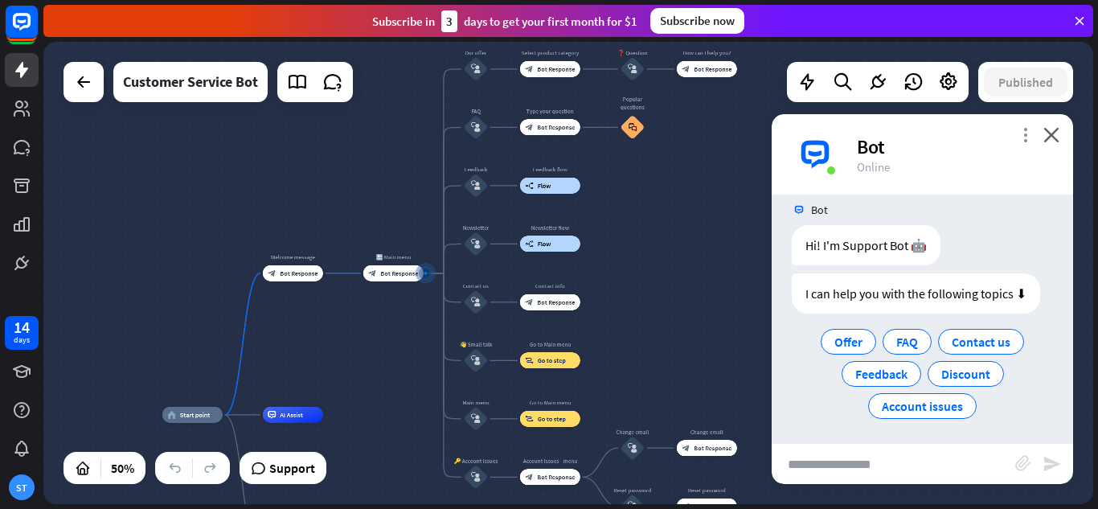
scroll to position [19, 0]
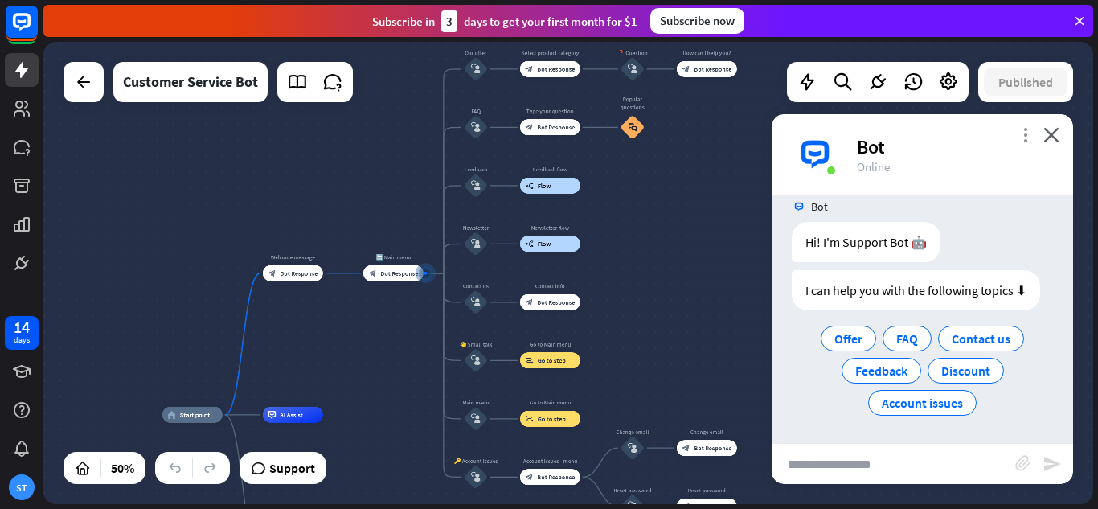
click at [1025, 131] on icon "more_vert" at bounding box center [1025, 134] width 15 height 15
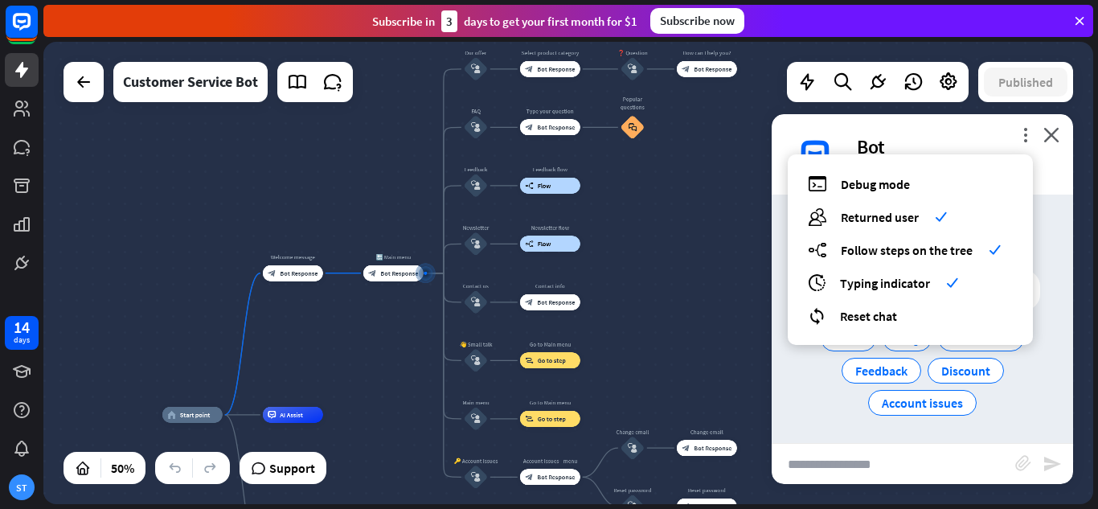
click at [945, 50] on div "home_2 Start point Welcome message block_bot_response Bot Response 🔙 Main menu …" at bounding box center [568, 273] width 1050 height 462
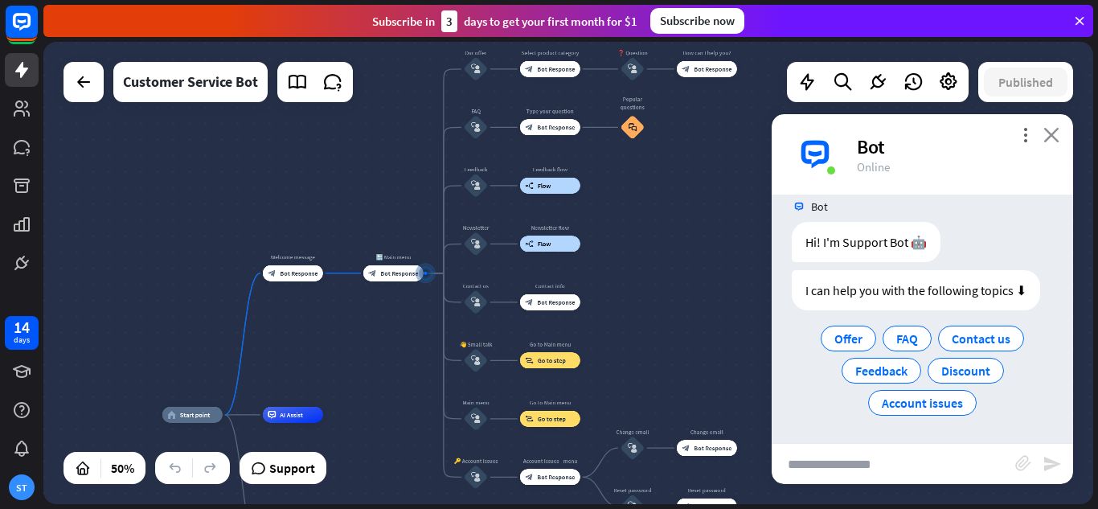
click at [1053, 136] on icon "close" at bounding box center [1051, 134] width 16 height 15
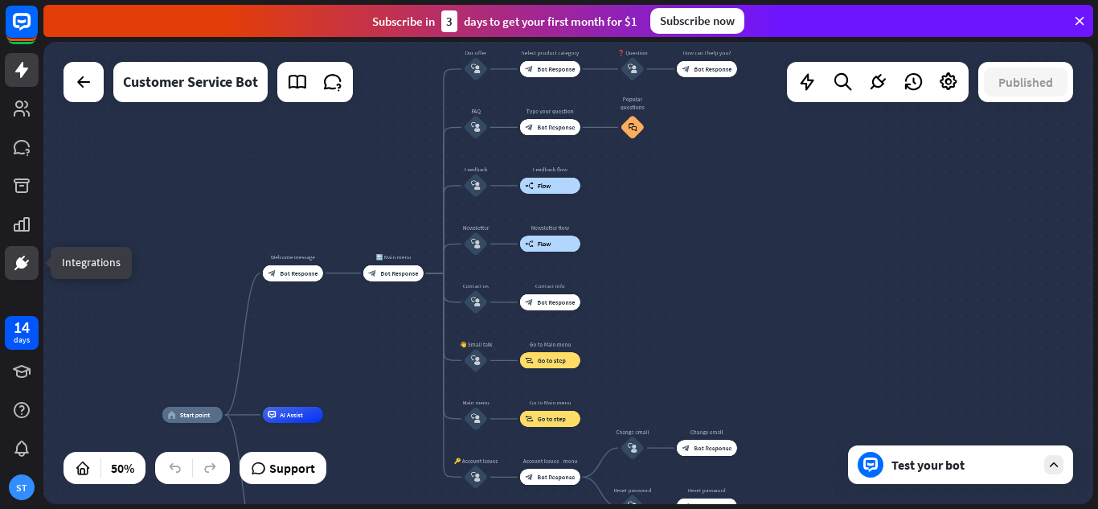
click at [14, 255] on icon at bounding box center [21, 262] width 19 height 19
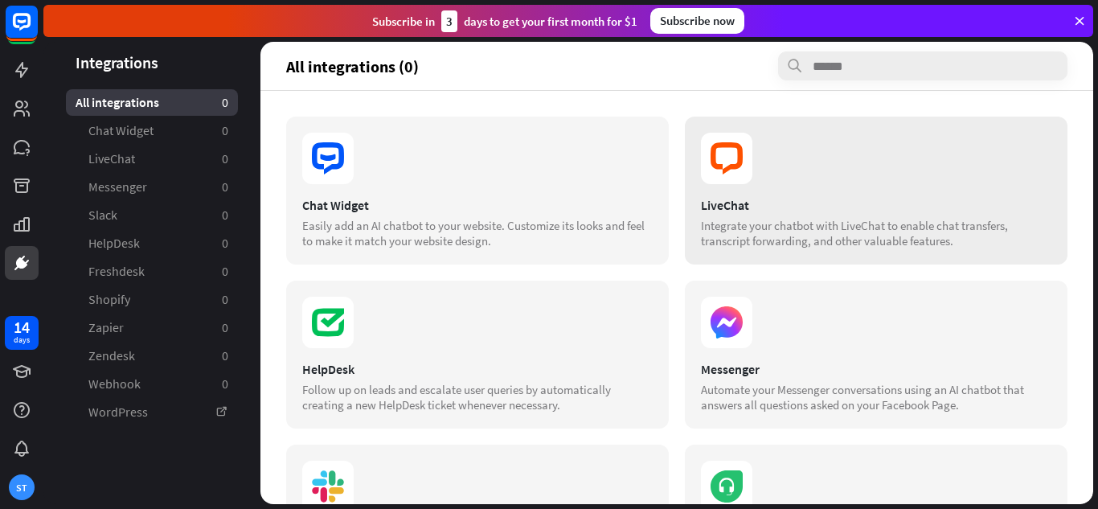
click at [785, 219] on div "Integrate your chatbot with LiveChat to enable chat transfers, transcript forwa…" at bounding box center [876, 233] width 350 height 31
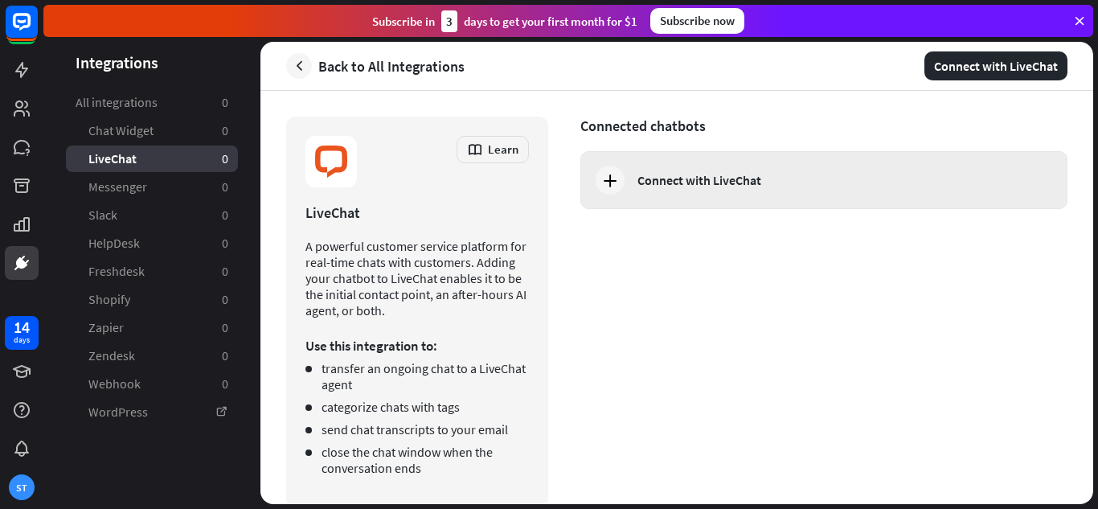
click at [706, 191] on div "Connect with LiveChat" at bounding box center [823, 180] width 487 height 58
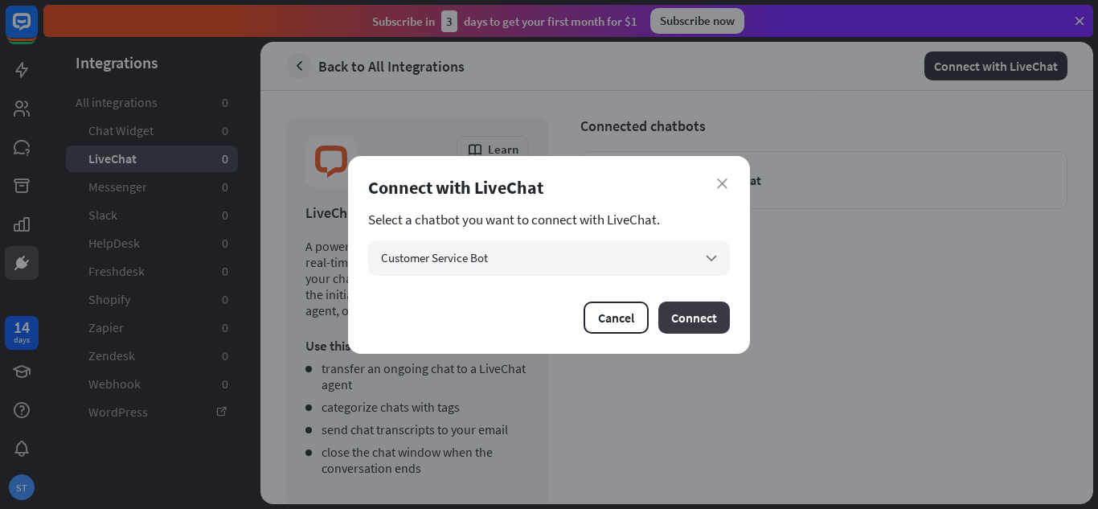
click at [683, 320] on button "Connect" at bounding box center [694, 317] width 72 height 32
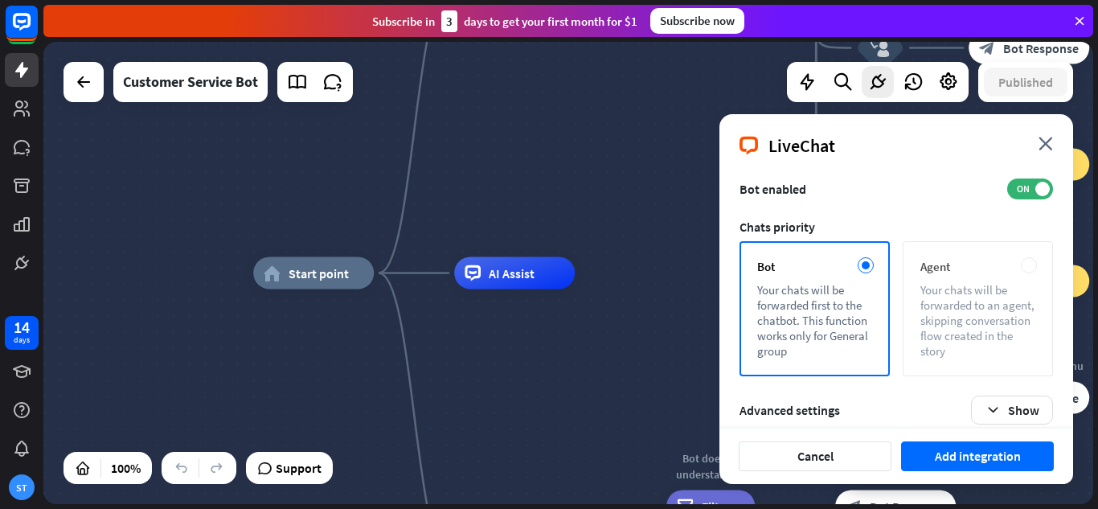
scroll to position [162, 0]
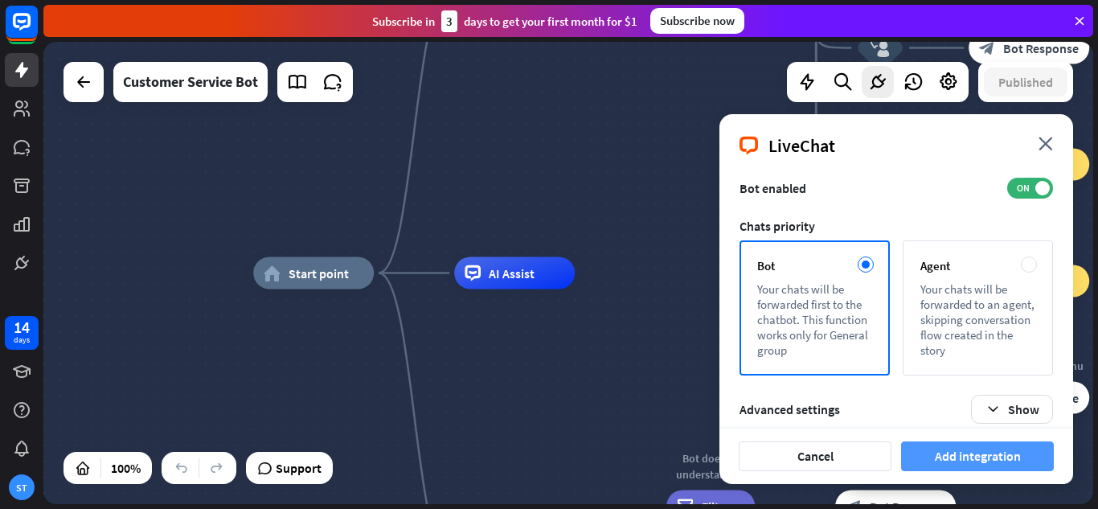
click at [1003, 453] on button "Add integration" at bounding box center [977, 456] width 153 height 30
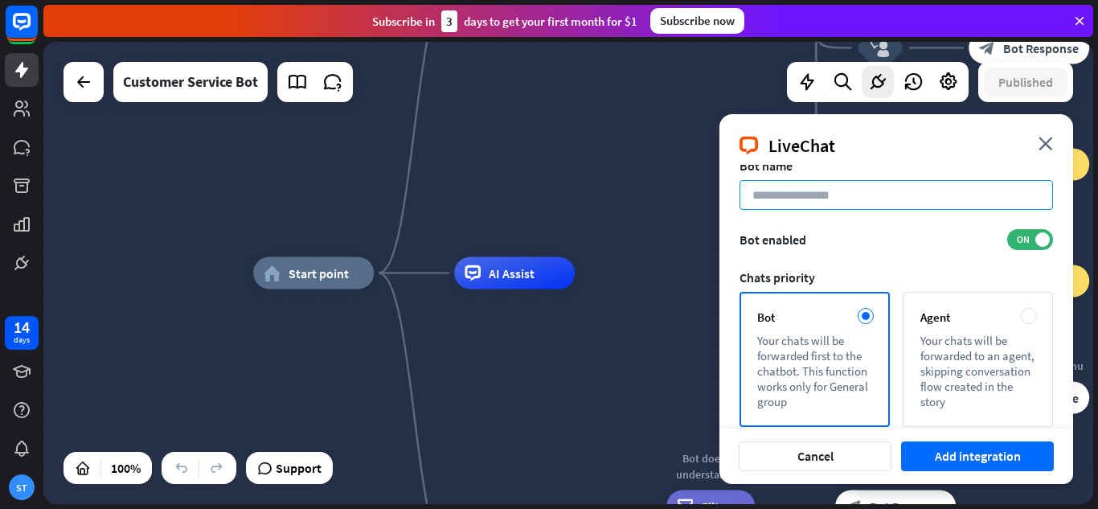
click at [890, 180] on input at bounding box center [895, 195] width 313 height 30
click at [793, 180] on input "**********" at bounding box center [895, 195] width 313 height 30
click at [856, 180] on input "**********" at bounding box center [895, 195] width 313 height 30
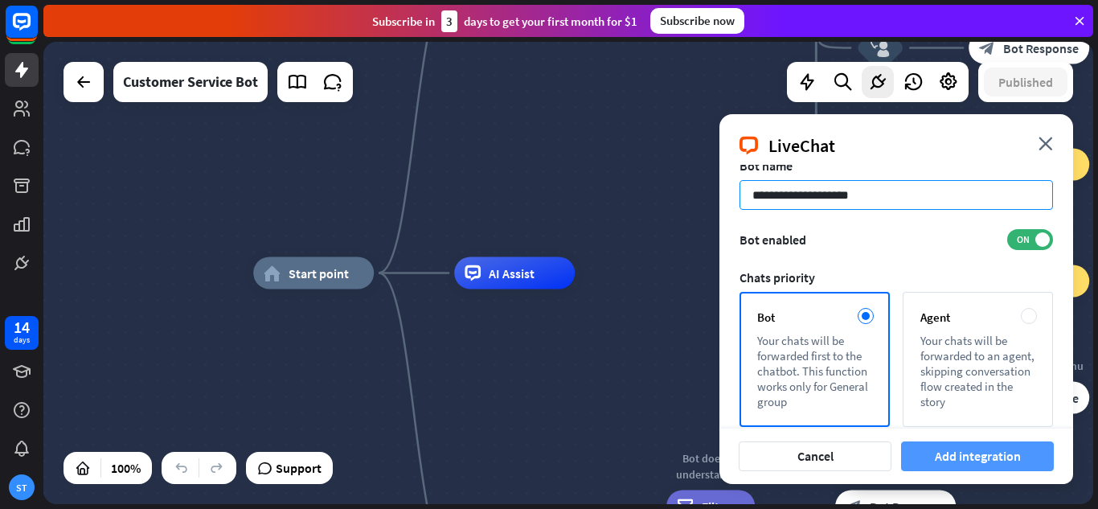
type input "**********"
click at [1019, 453] on button "Add integration" at bounding box center [977, 456] width 153 height 30
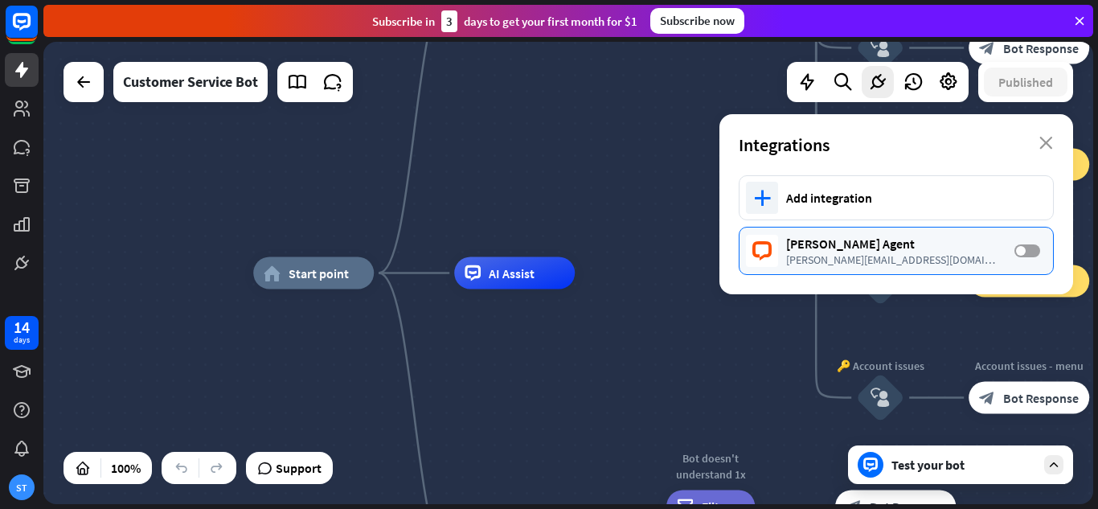
click at [1037, 248] on label "OFF" at bounding box center [1027, 250] width 26 height 13
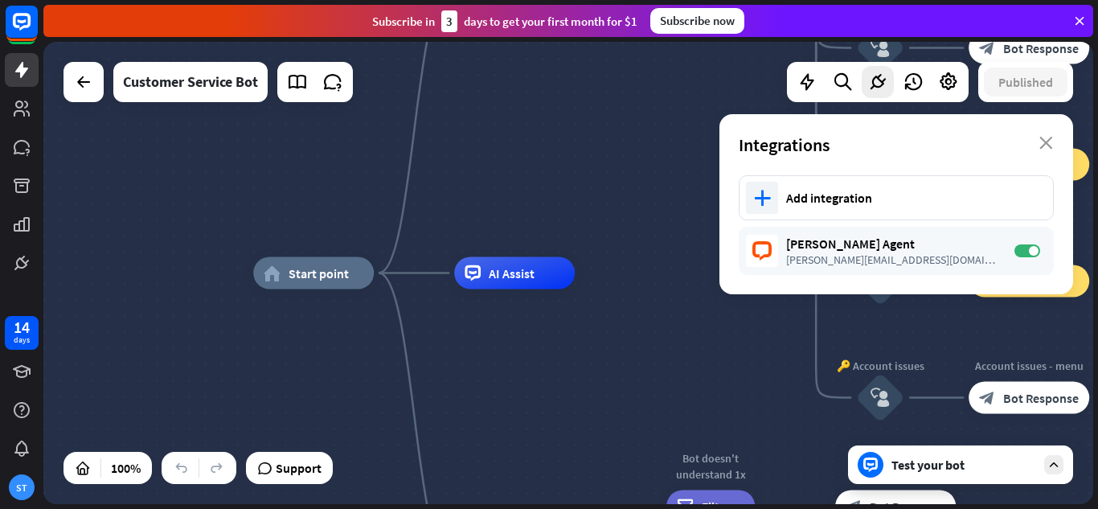
click at [973, 469] on div "Test your bot" at bounding box center [963, 465] width 145 height 16
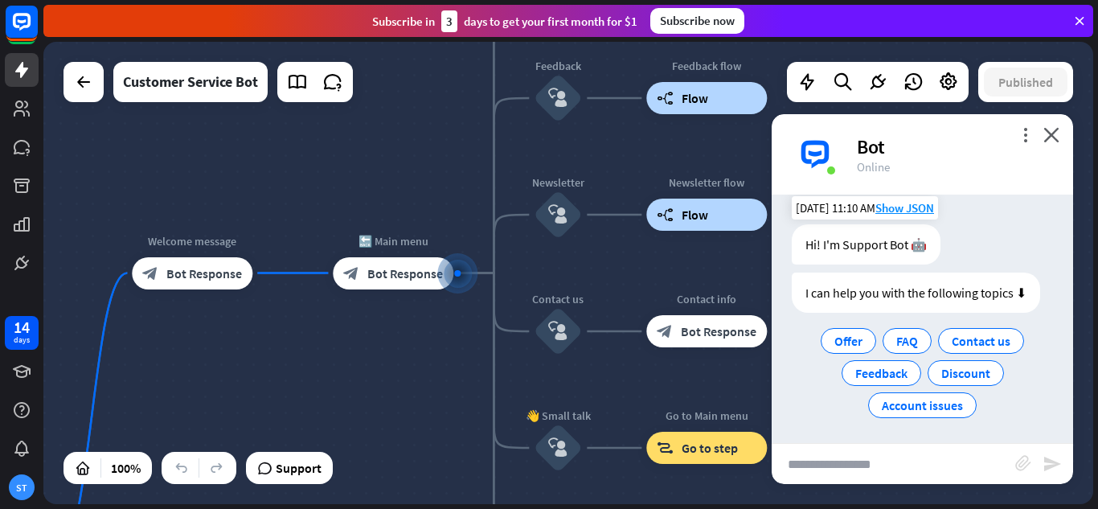
scroll to position [19, 0]
click at [921, 208] on span "Show JSON" at bounding box center [904, 205] width 59 height 15
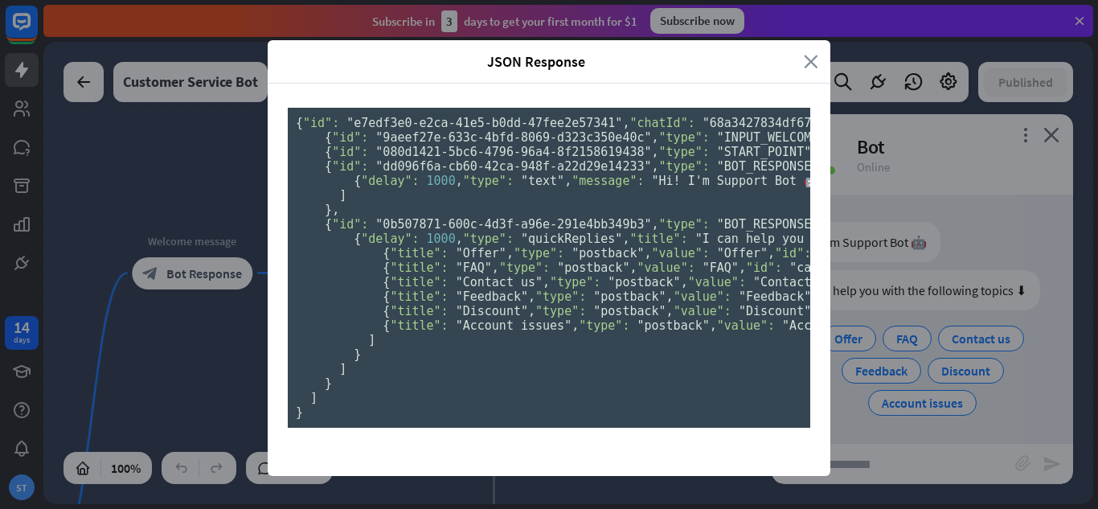
click at [804, 59] on icon "close" at bounding box center [811, 61] width 14 height 18
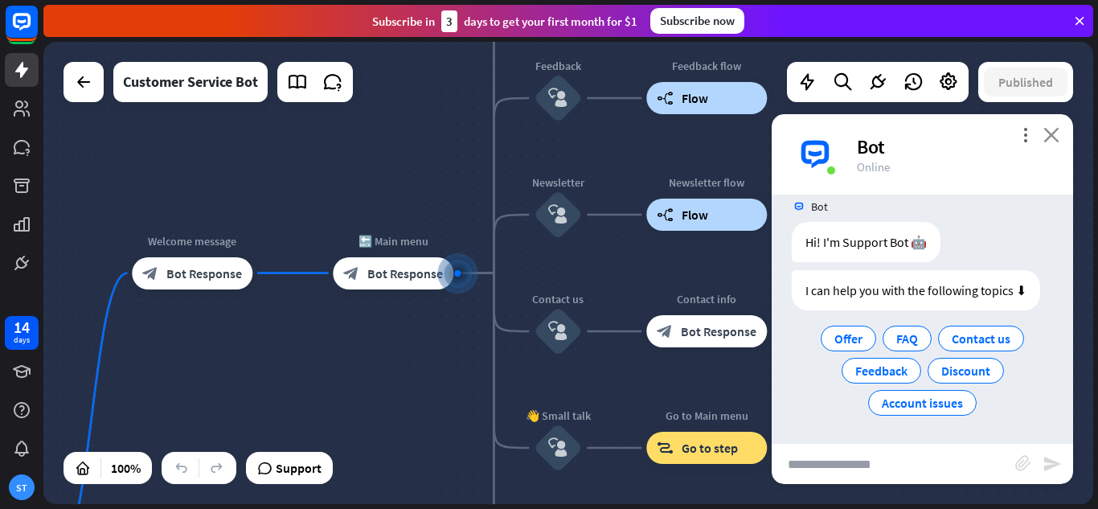
click at [1051, 138] on icon "close" at bounding box center [1051, 134] width 16 height 15
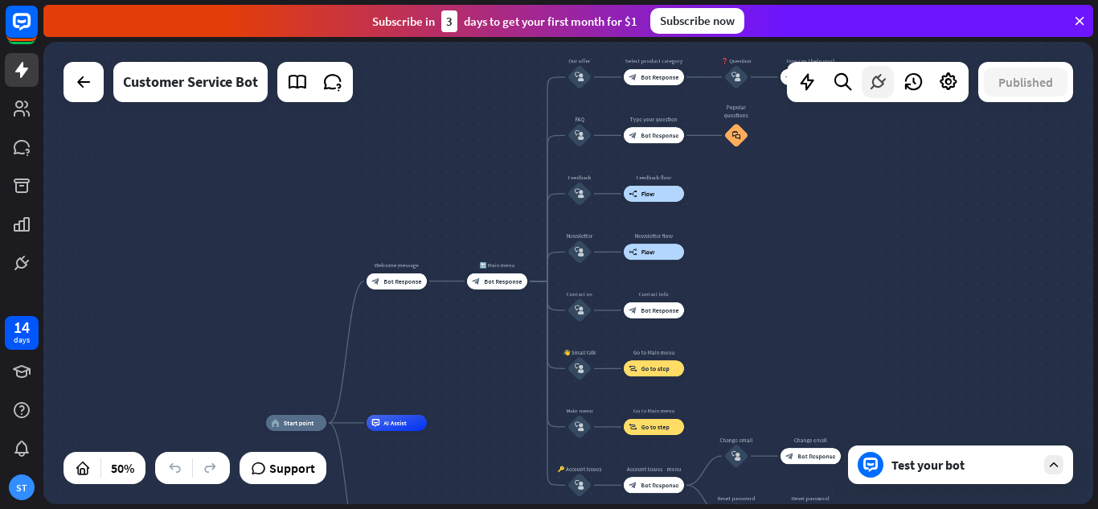
click at [870, 83] on icon at bounding box center [877, 82] width 21 height 21
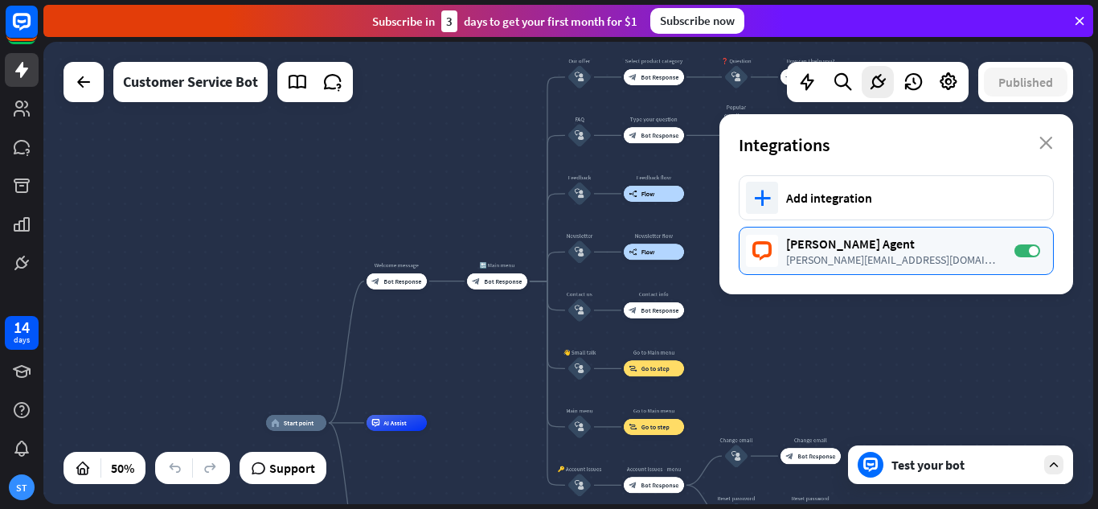
click at [862, 247] on div "[PERSON_NAME] Agent" at bounding box center [892, 243] width 212 height 16
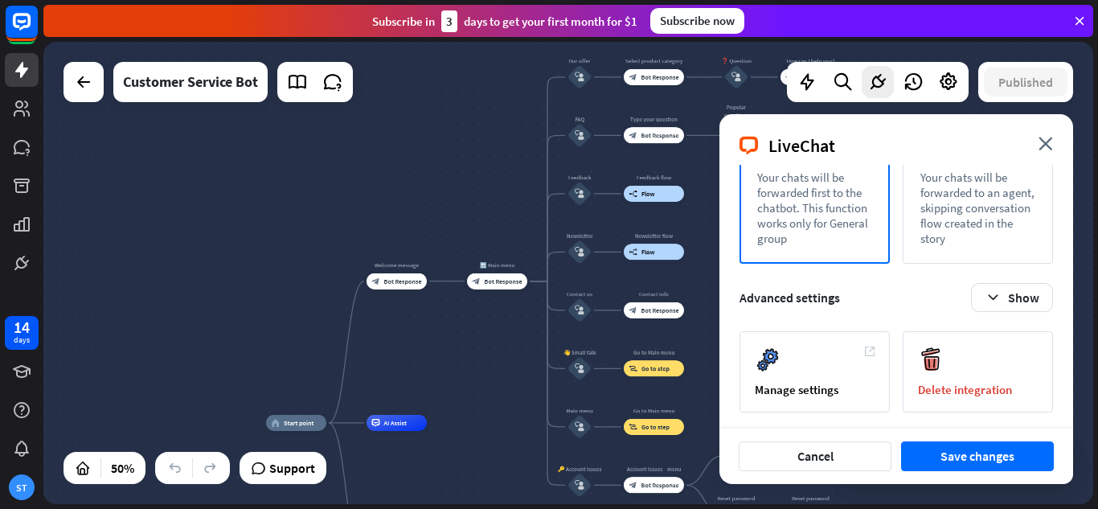
scroll to position [264, 0]
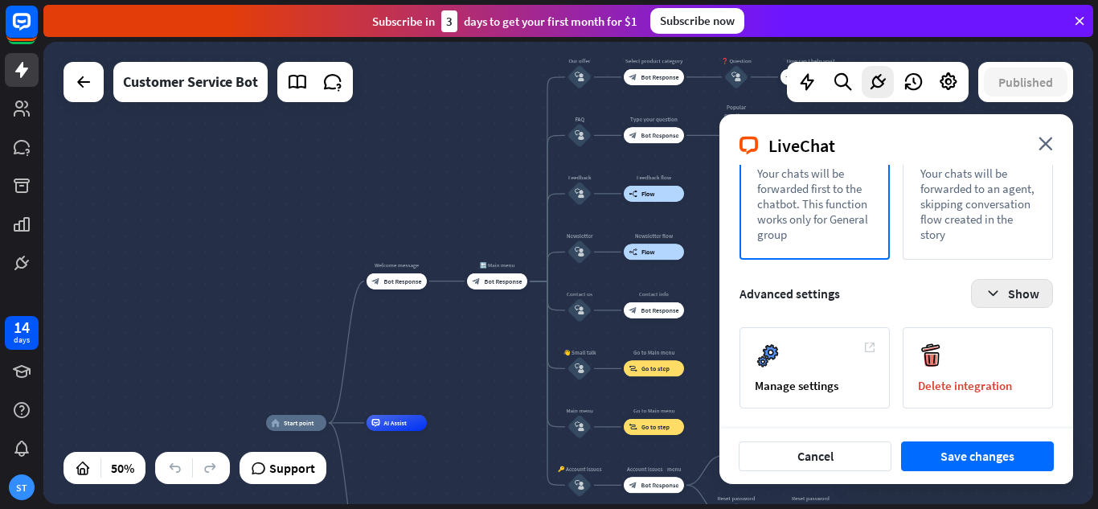
click at [1013, 305] on button "Show" at bounding box center [1012, 293] width 82 height 29
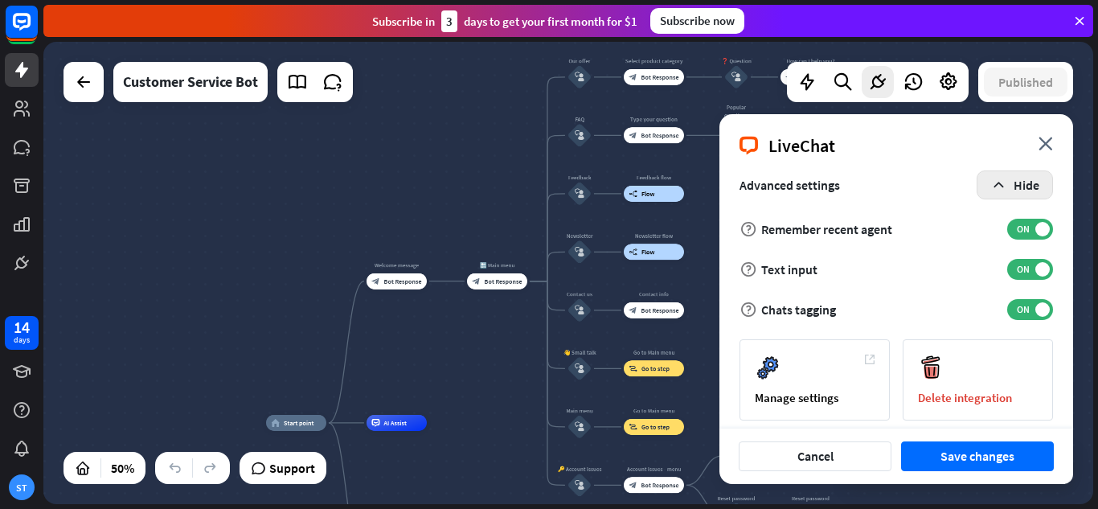
scroll to position [384, 0]
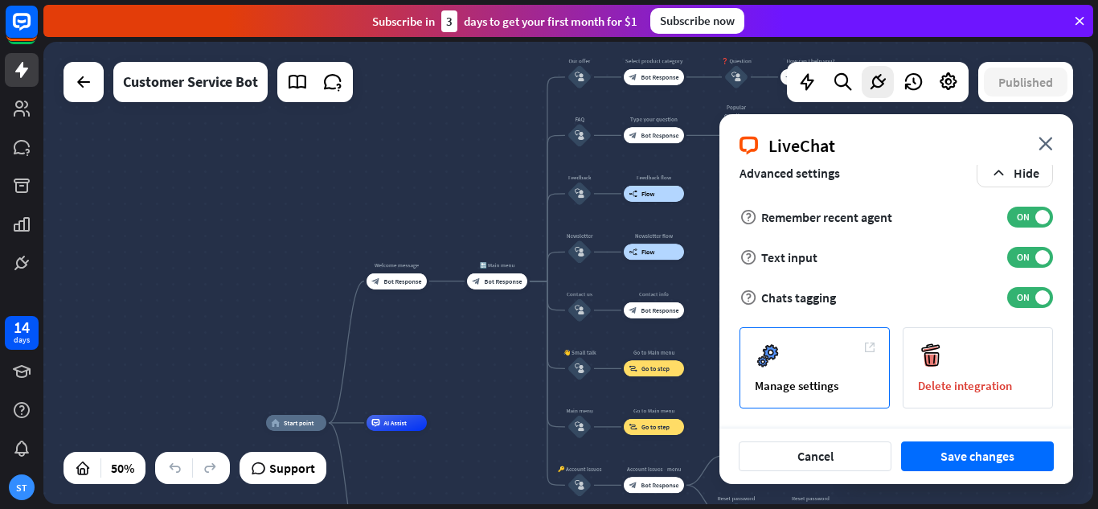
click at [805, 392] on div "Manage settings" at bounding box center [814, 367] width 150 height 81
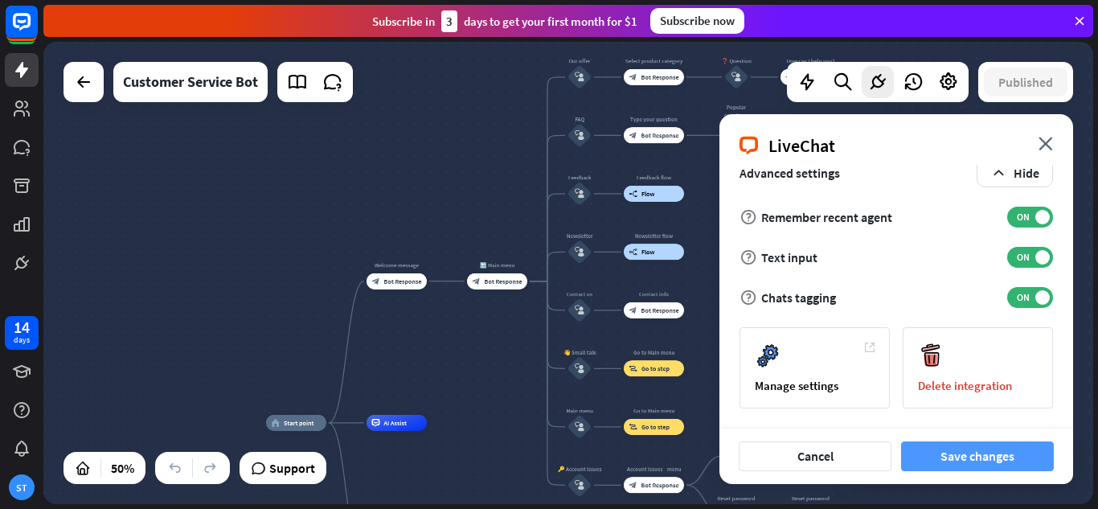
click at [963, 460] on button "Save changes" at bounding box center [977, 456] width 153 height 30
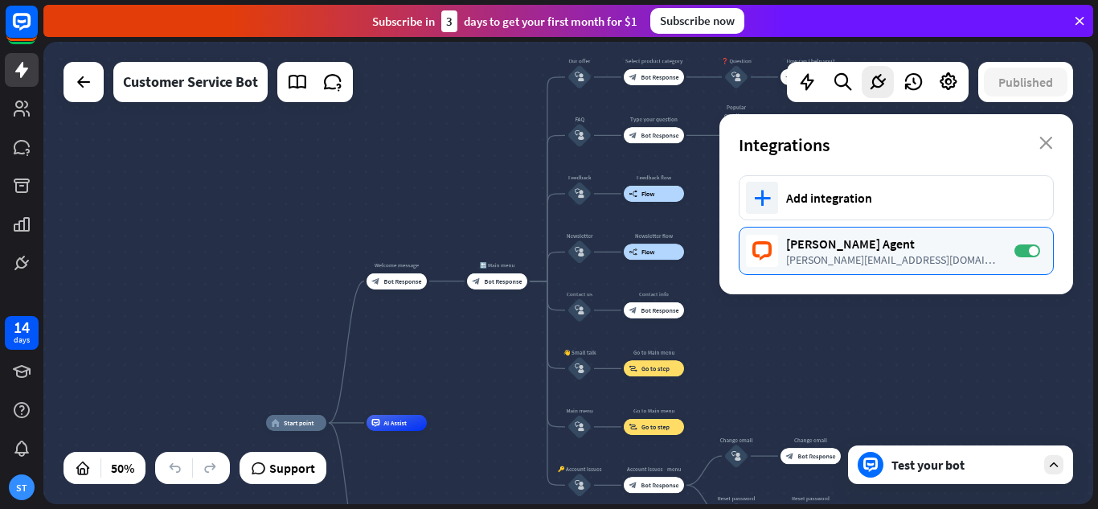
click at [932, 256] on div "[PERSON_NAME][EMAIL_ADDRESS][DOMAIN_NAME]" at bounding box center [892, 259] width 212 height 14
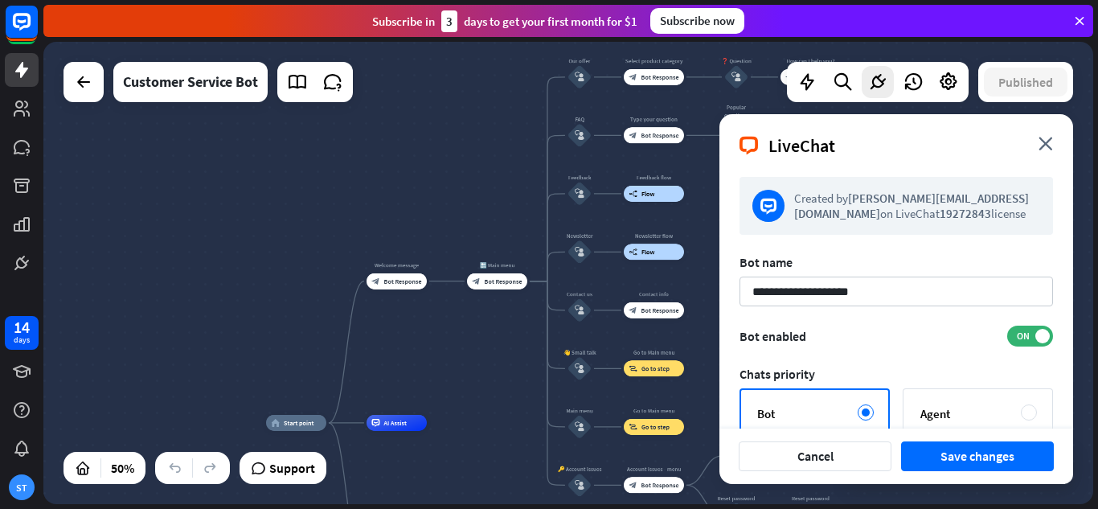
scroll to position [80, 0]
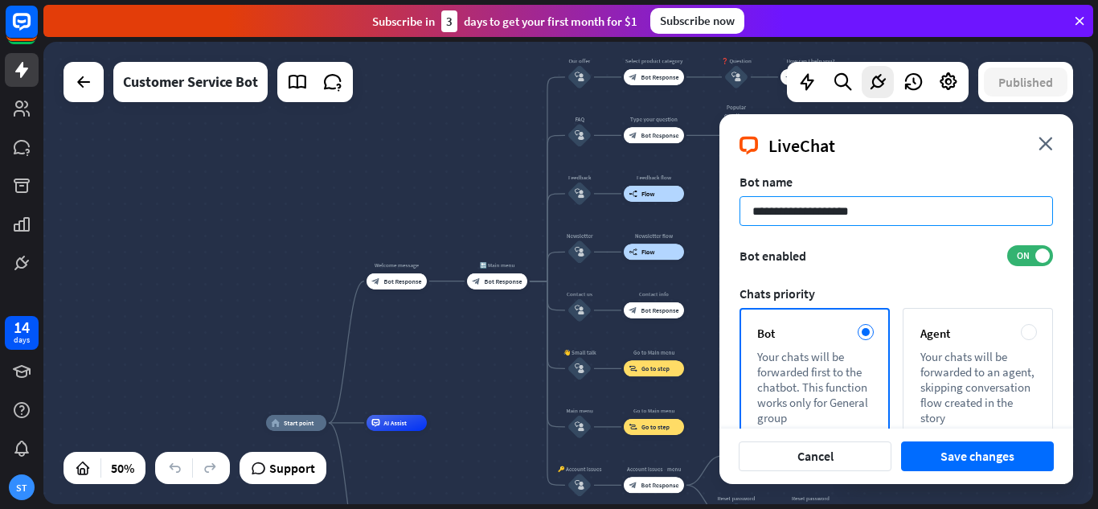
click at [907, 207] on input "**********" at bounding box center [895, 211] width 313 height 30
type input "********"
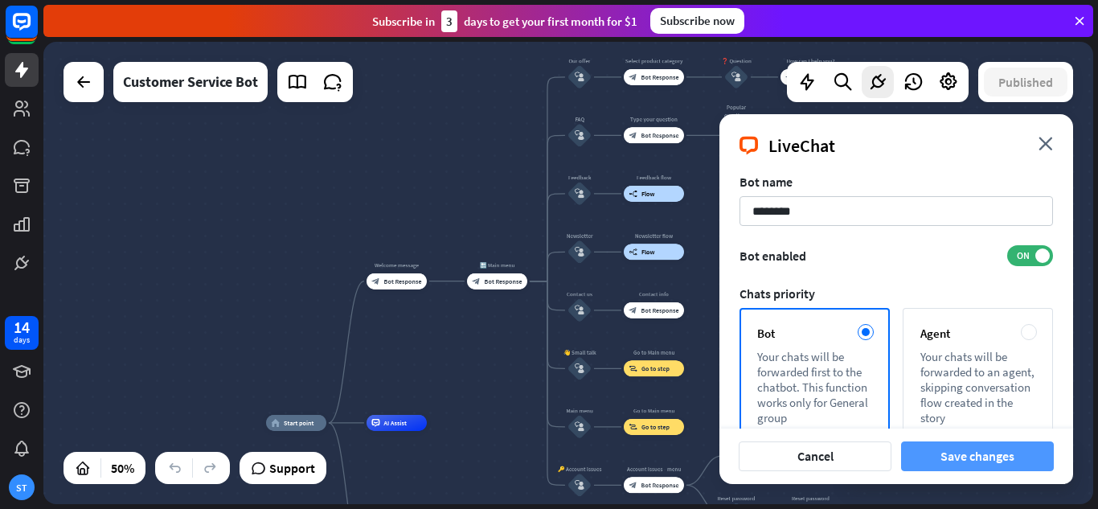
click at [973, 448] on button "Save changes" at bounding box center [977, 456] width 153 height 30
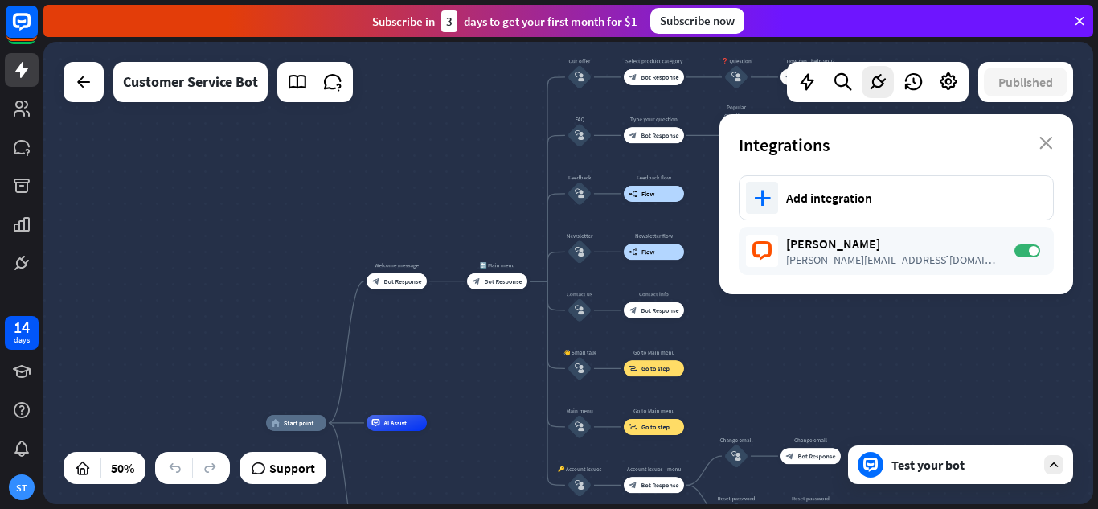
click at [996, 470] on div "Test your bot" at bounding box center [963, 465] width 145 height 16
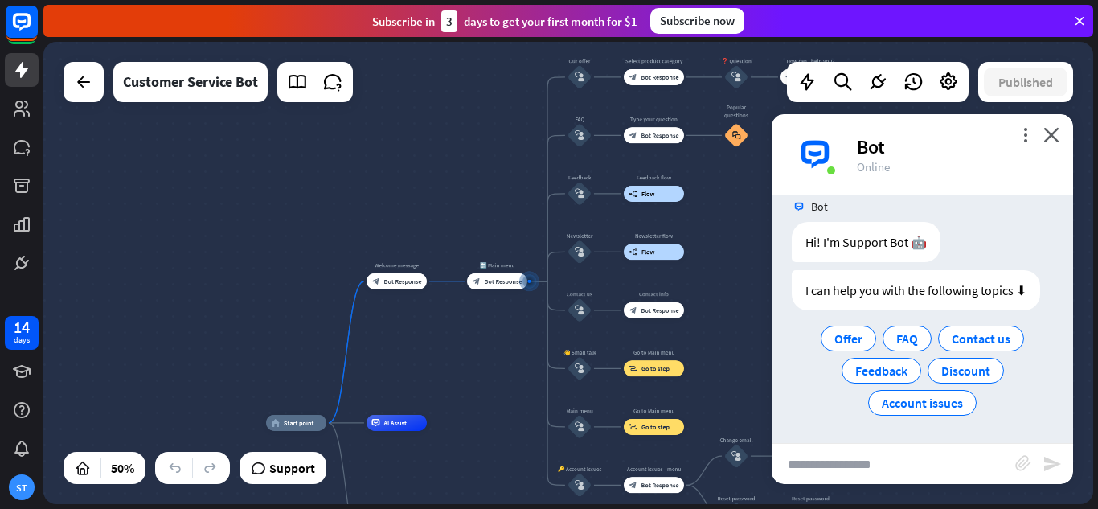
click at [841, 461] on input "text" at bounding box center [894, 464] width 244 height 40
type input "*"
type input "**********"
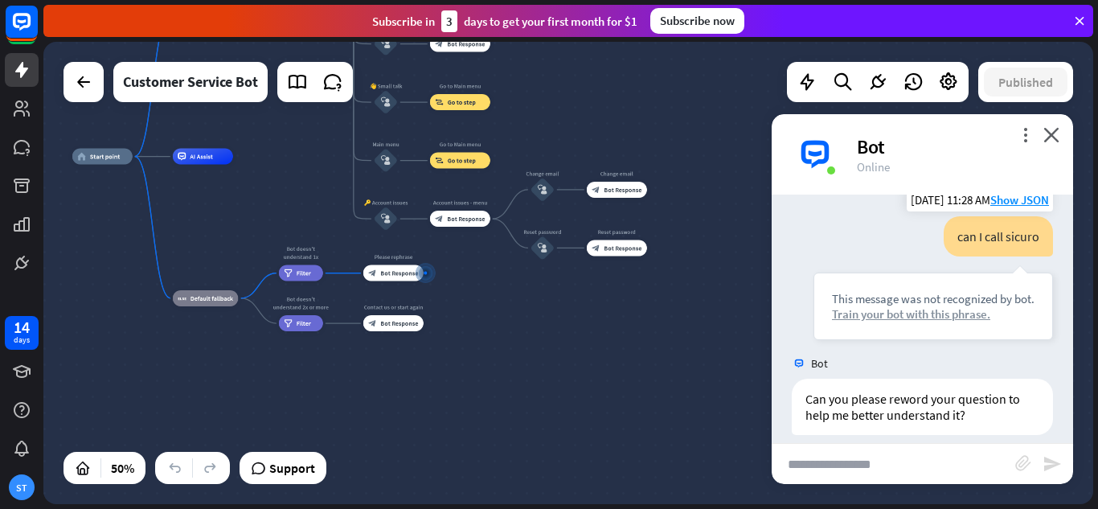
scroll to position [168, 0]
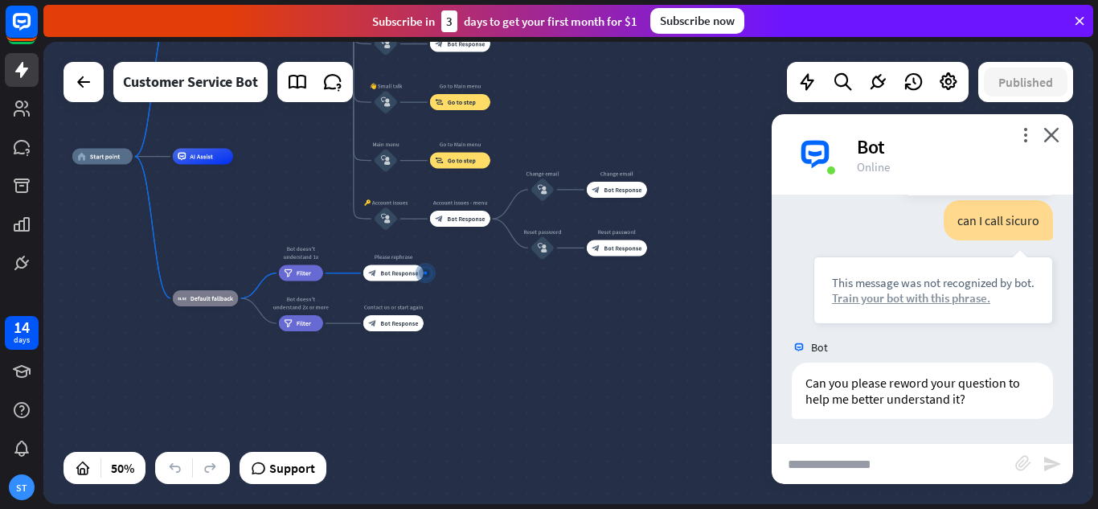
click at [925, 298] on div "Train your bot with this phrase." at bounding box center [933, 297] width 203 height 15
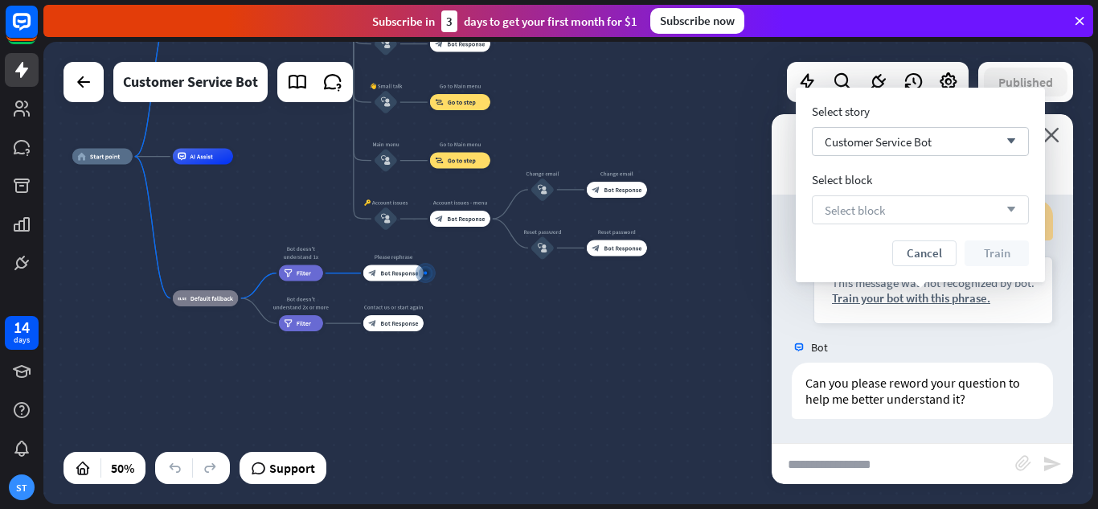
click at [1016, 211] on div "Select block arrow_down" at bounding box center [920, 209] width 217 height 29
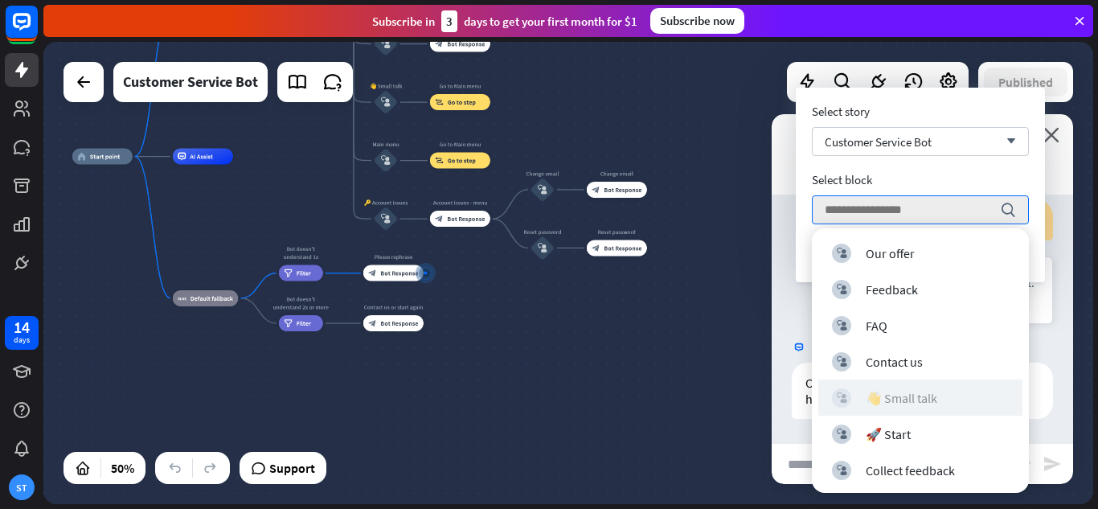
click at [879, 391] on div "👋 Small talk" at bounding box center [902, 398] width 72 height 16
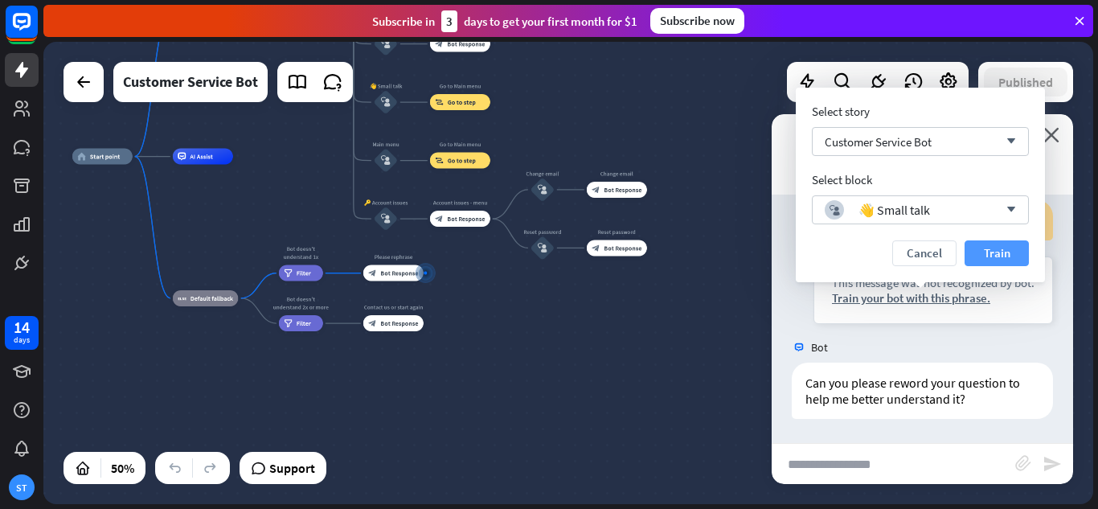
click at [1001, 252] on button "Train" at bounding box center [997, 253] width 64 height 26
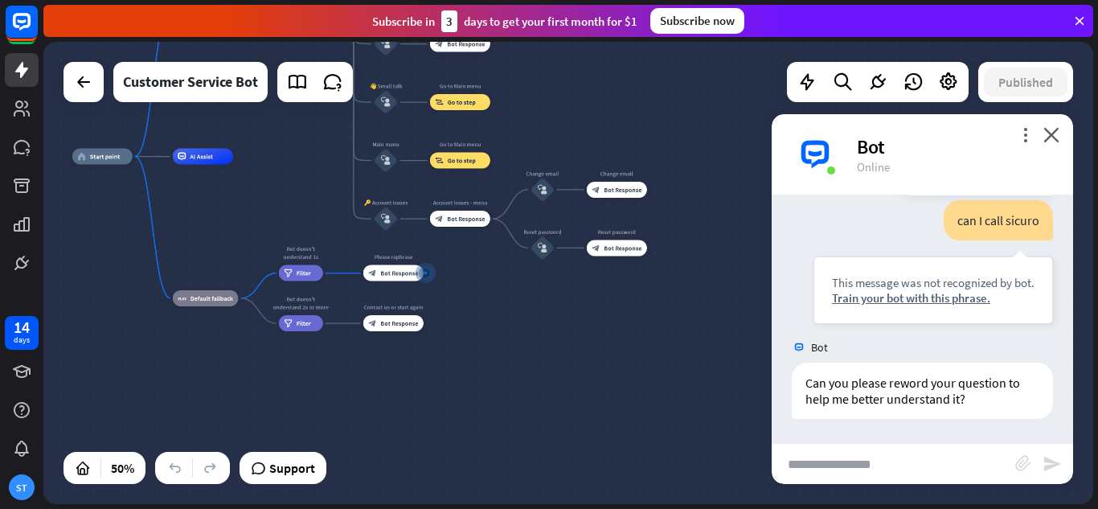
scroll to position [153, 0]
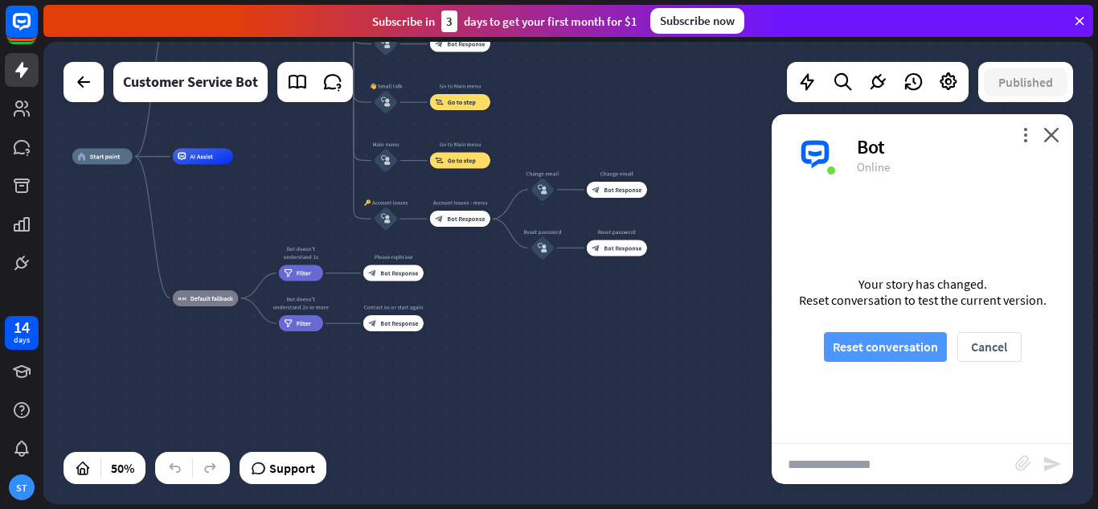
click at [910, 353] on button "Reset conversation" at bounding box center [885, 347] width 123 height 30
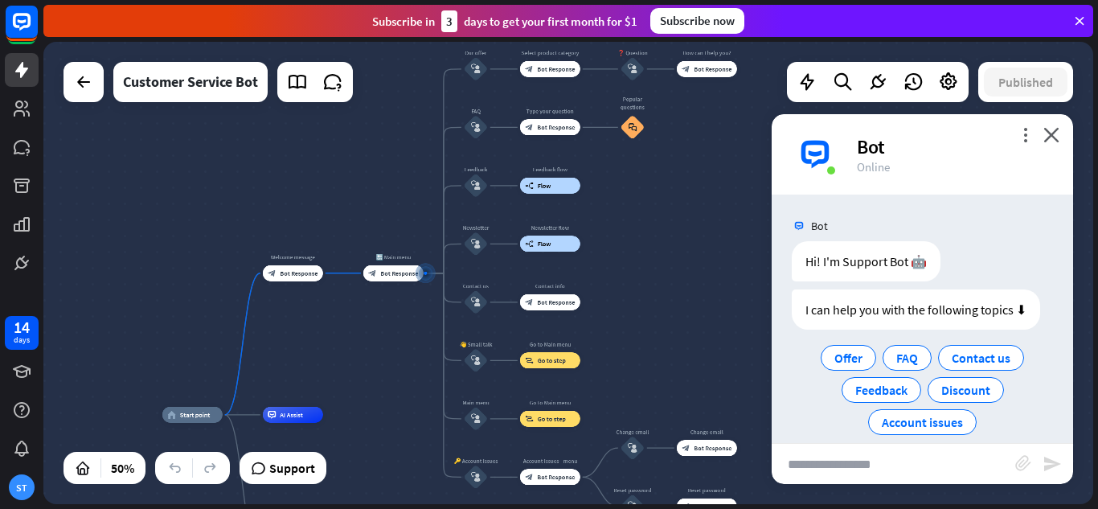
scroll to position [19, 0]
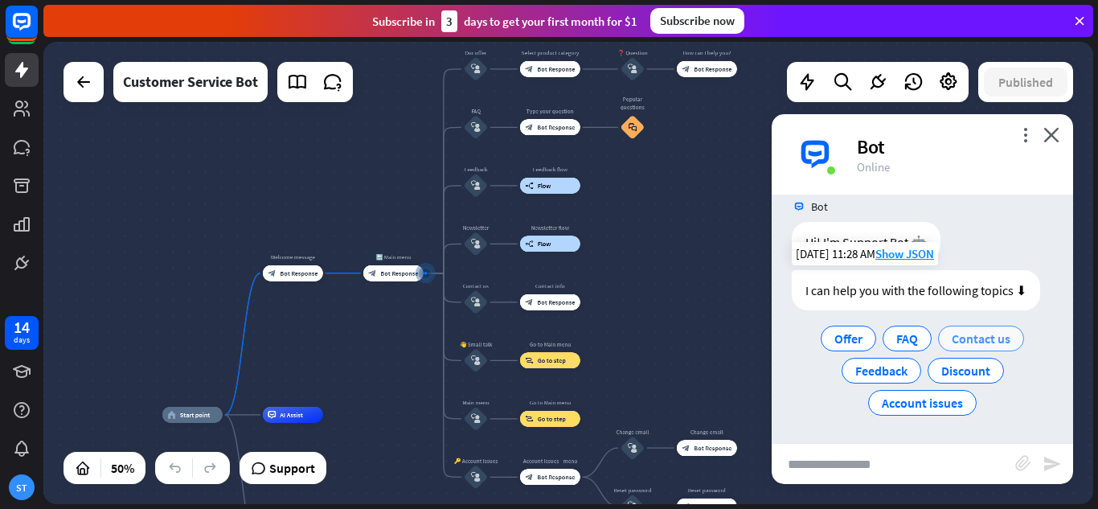
click at [989, 346] on span "Contact us" at bounding box center [981, 338] width 59 height 16
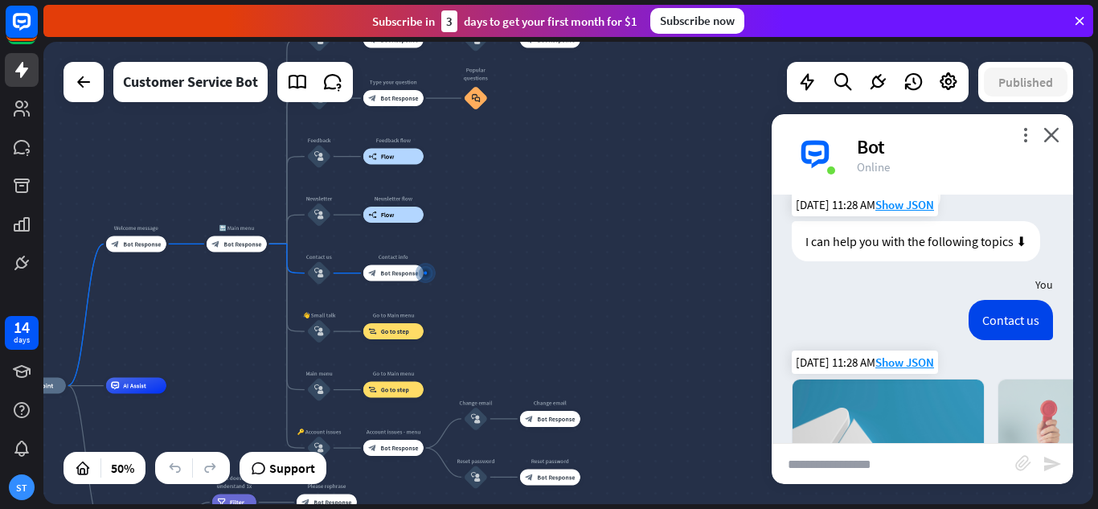
scroll to position [346, 0]
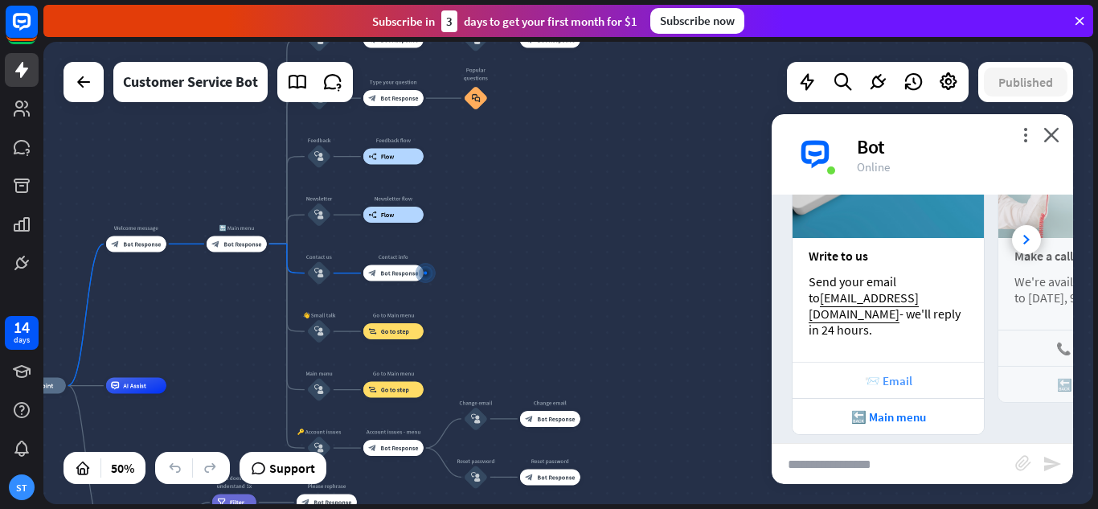
click at [888, 373] on div "📨 Email" at bounding box center [888, 380] width 175 height 15
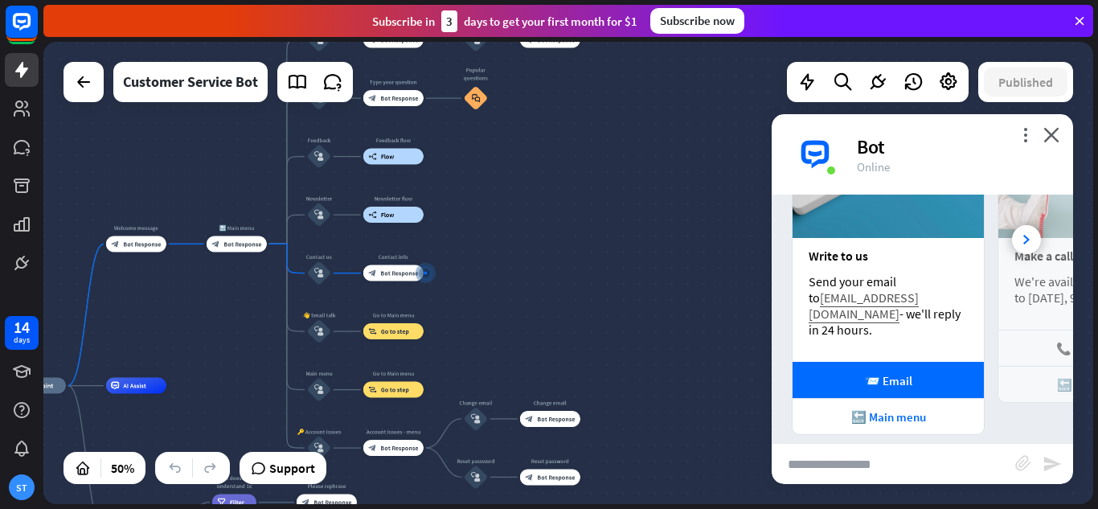
click at [870, 296] on link "[EMAIL_ADDRESS][DOMAIN_NAME]" at bounding box center [864, 305] width 110 height 32
click at [1021, 230] on div at bounding box center [1026, 239] width 29 height 29
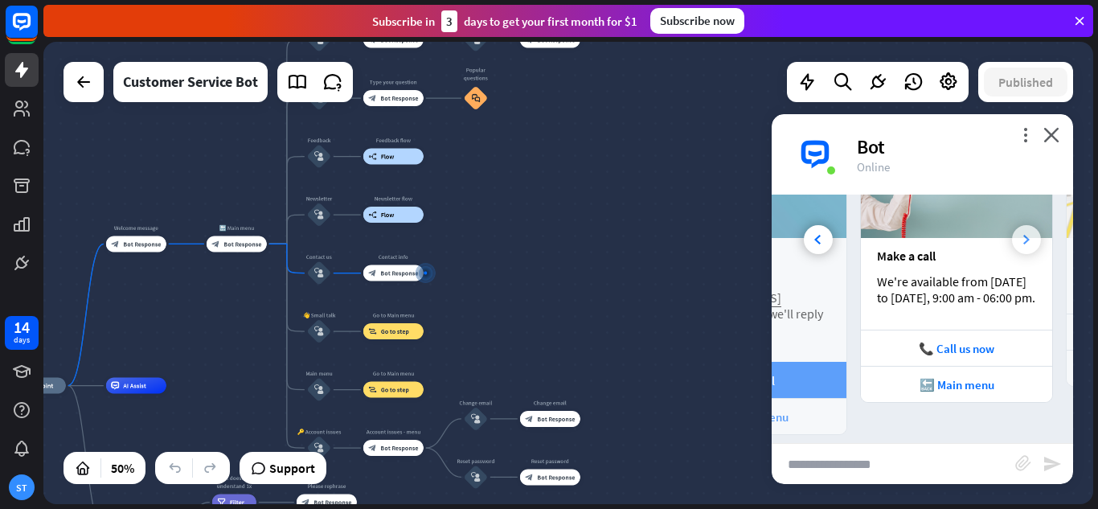
scroll to position [0, 178]
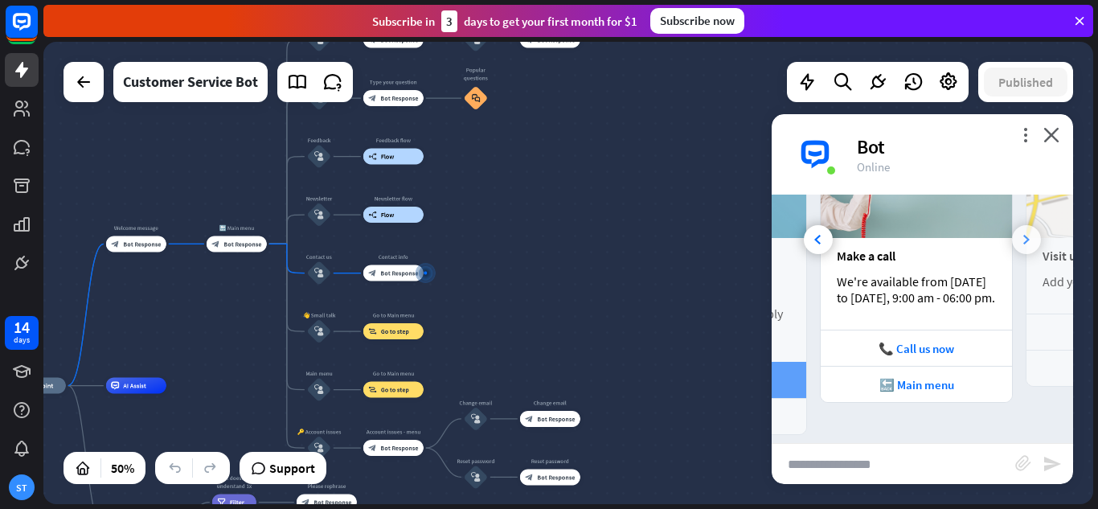
click at [1021, 230] on div at bounding box center [1026, 239] width 29 height 29
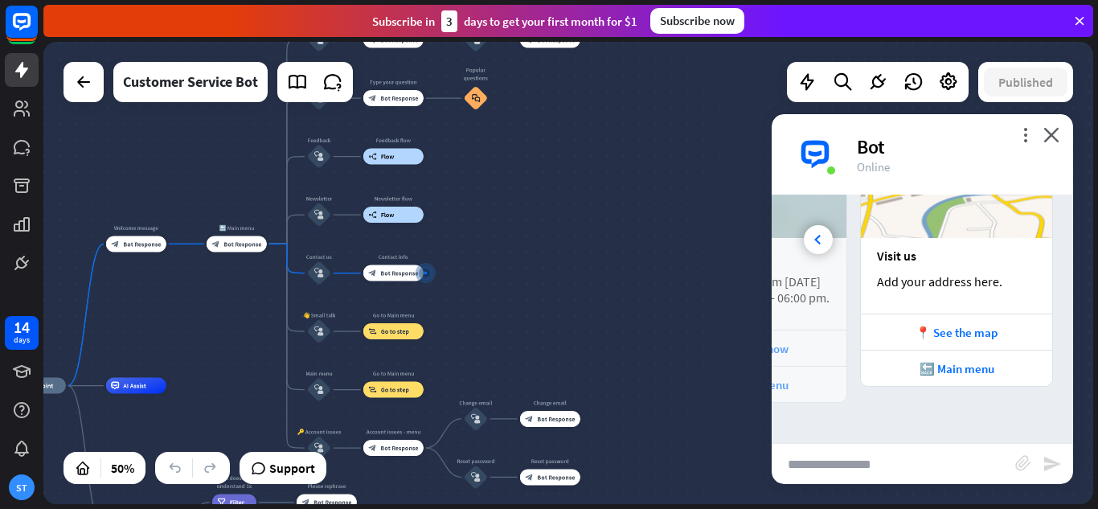
scroll to position [266, 0]
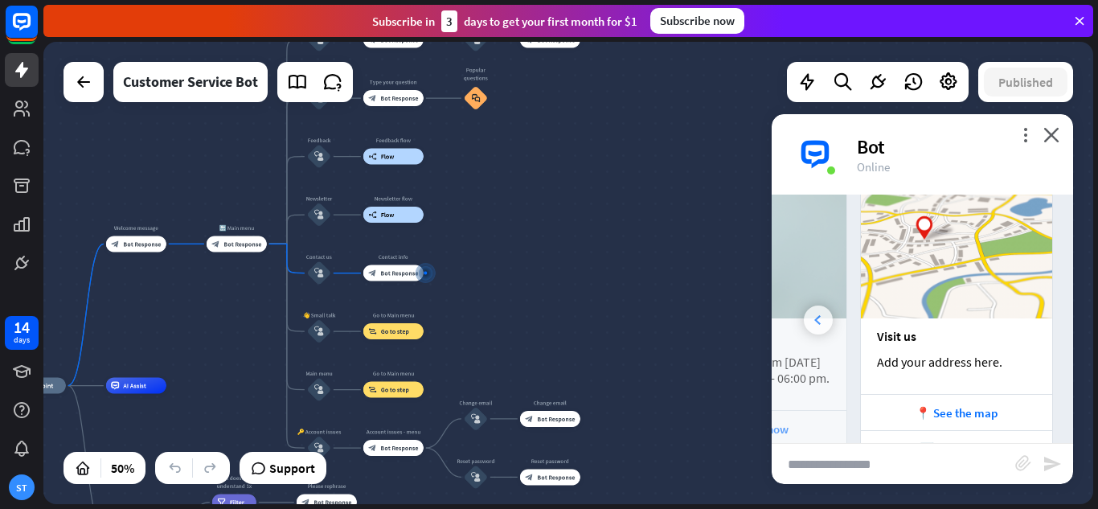
click at [830, 311] on div at bounding box center [818, 319] width 29 height 29
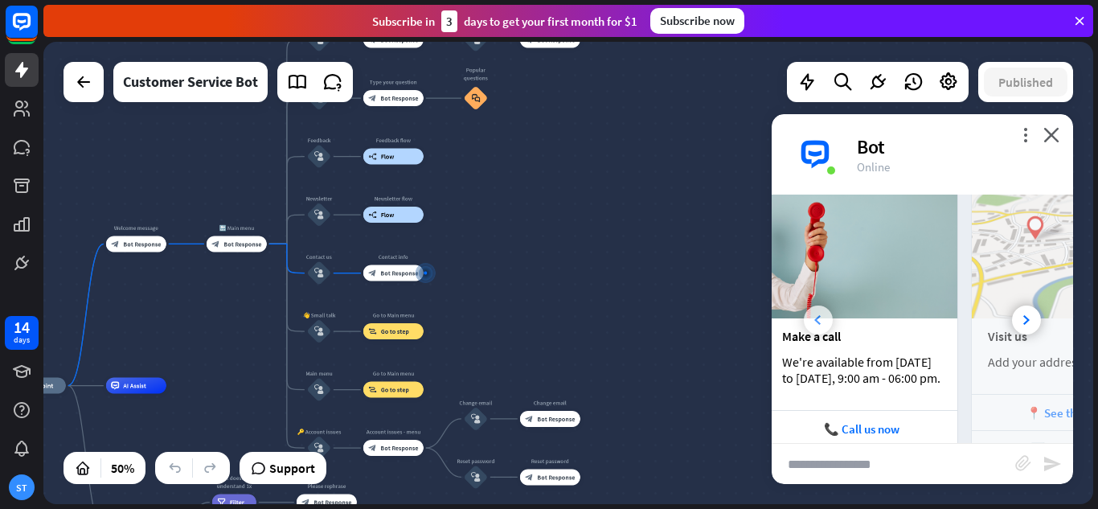
scroll to position [0, 178]
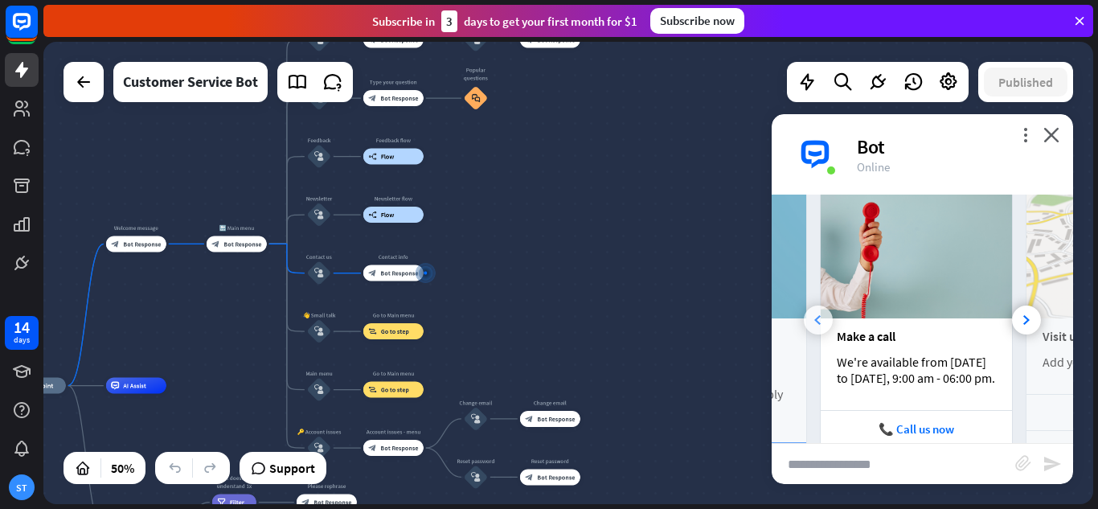
click at [830, 311] on div at bounding box center [818, 319] width 29 height 29
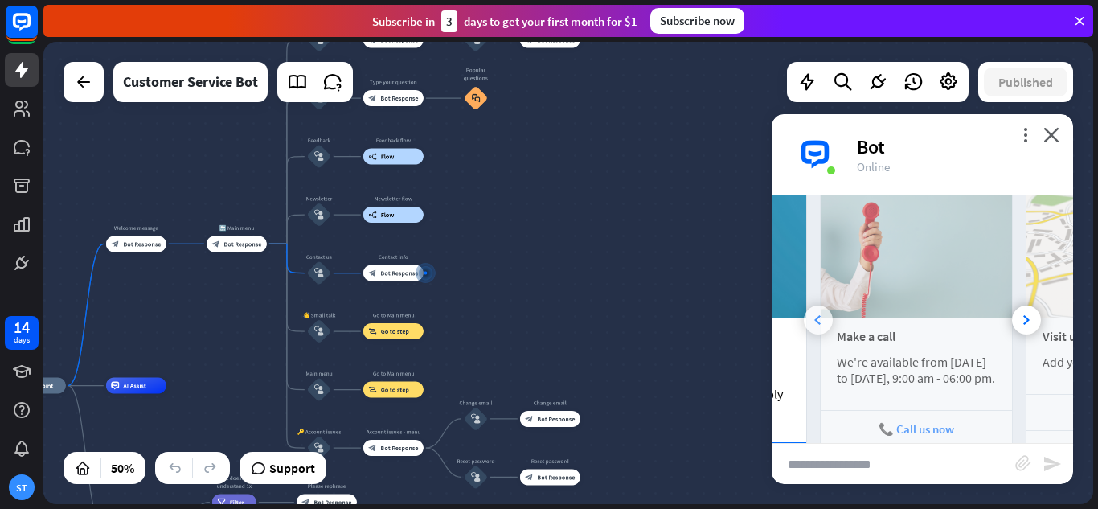
scroll to position [0, 0]
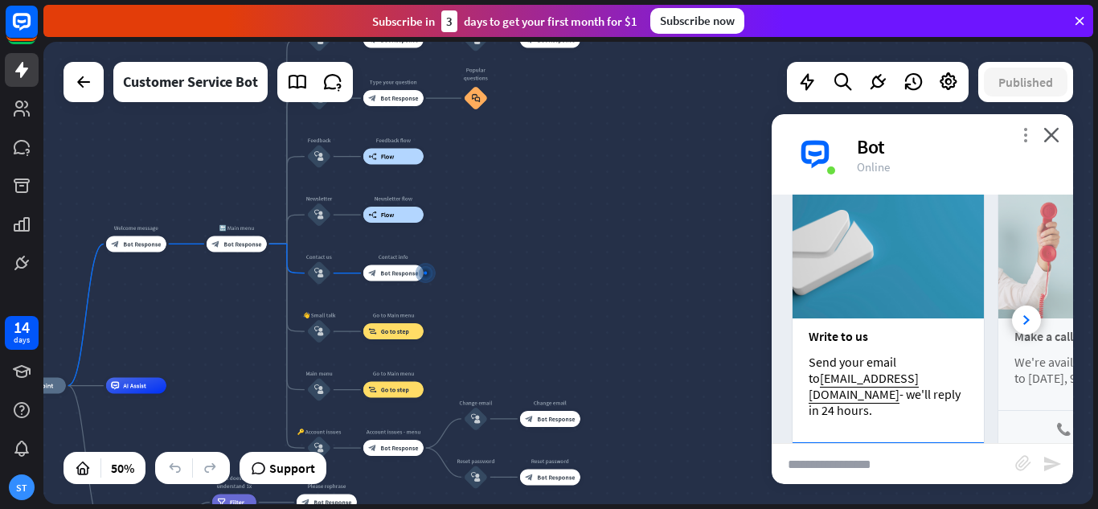
click at [1027, 138] on icon "more_vert" at bounding box center [1025, 134] width 15 height 15
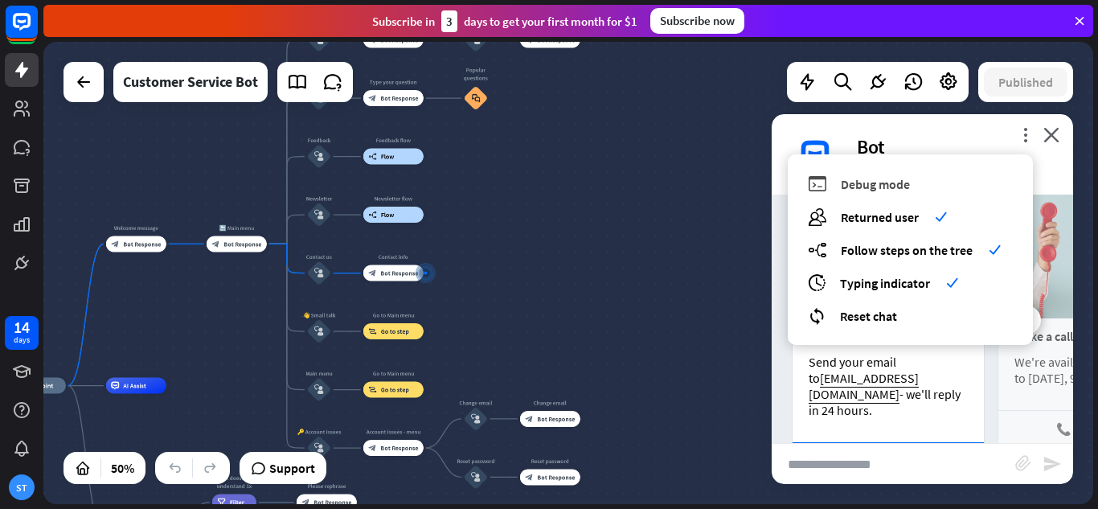
click at [893, 184] on span "Debug mode" at bounding box center [875, 184] width 69 height 16
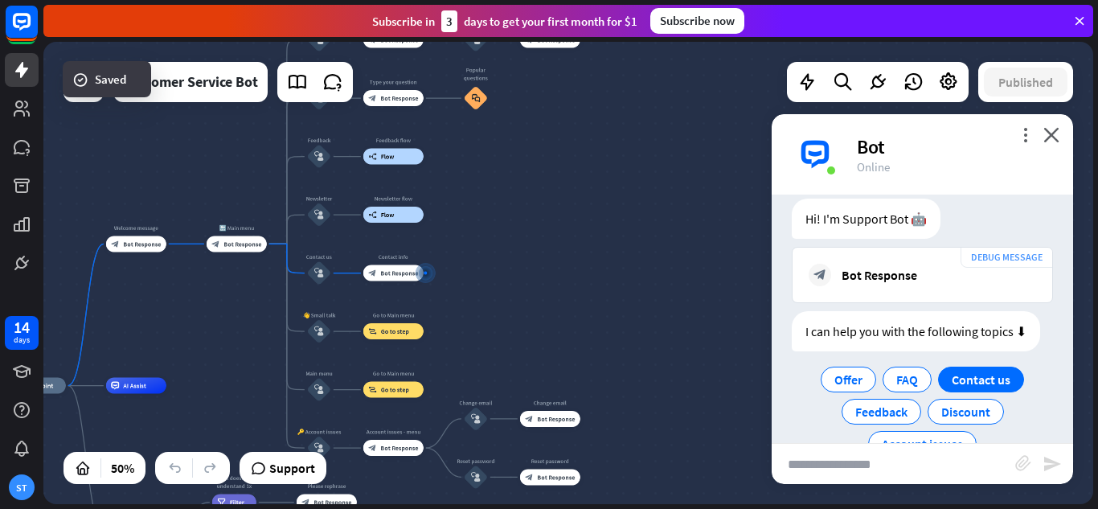
scroll to position [871, 0]
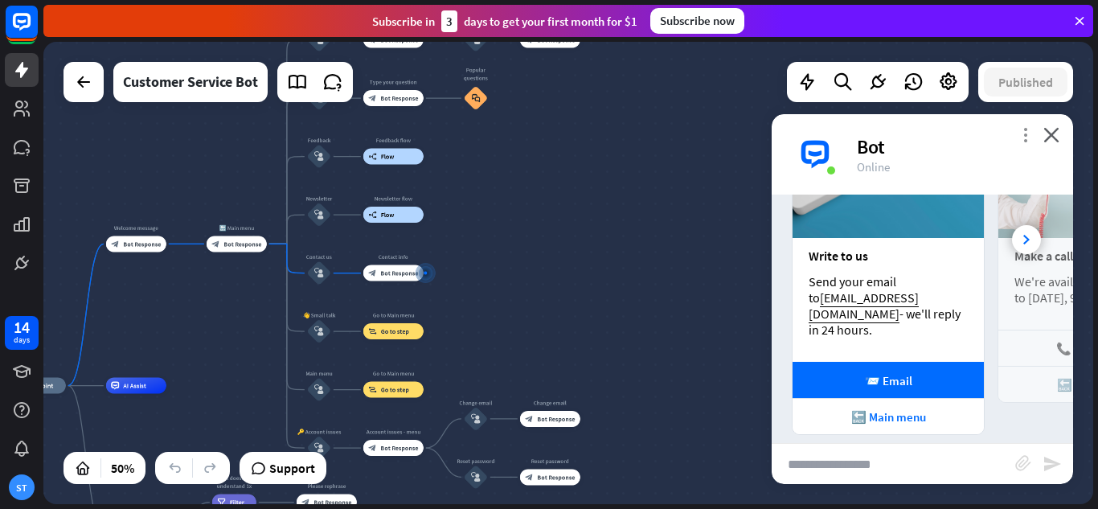
click at [1023, 134] on icon "more_vert" at bounding box center [1025, 134] width 15 height 15
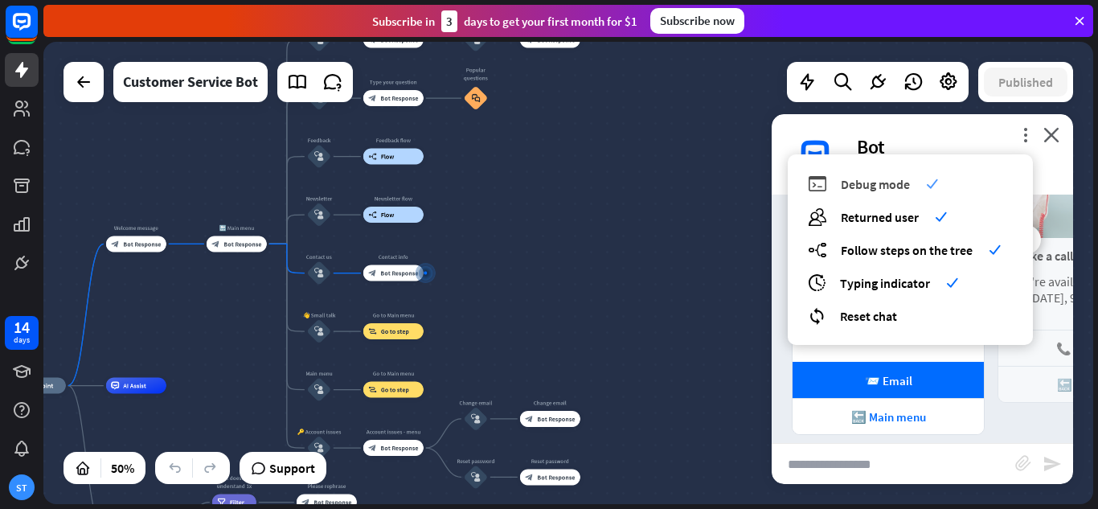
click at [915, 186] on div "debug Debug mode check" at bounding box center [910, 183] width 205 height 18
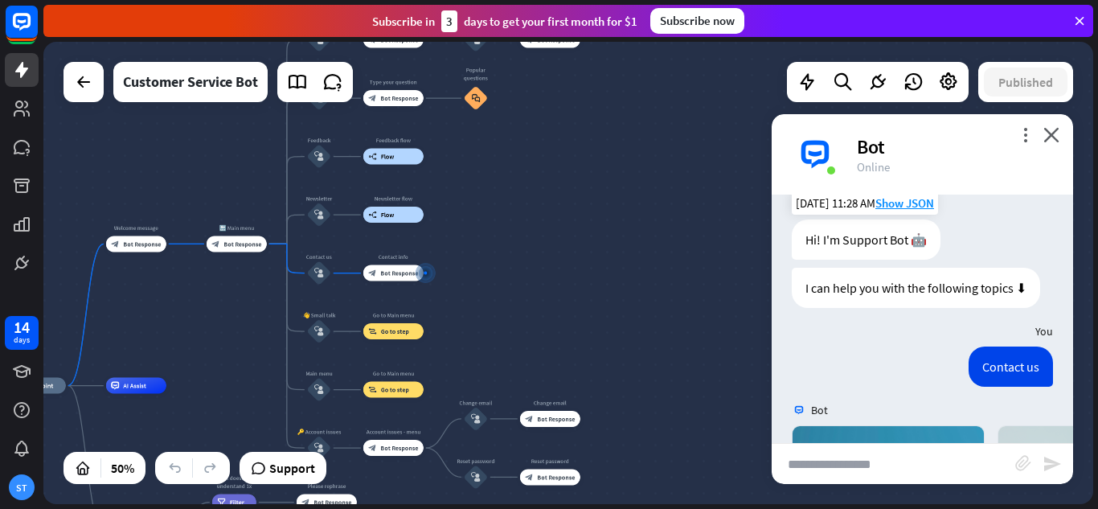
scroll to position [0, 0]
